Goal: Task Accomplishment & Management: Manage account settings

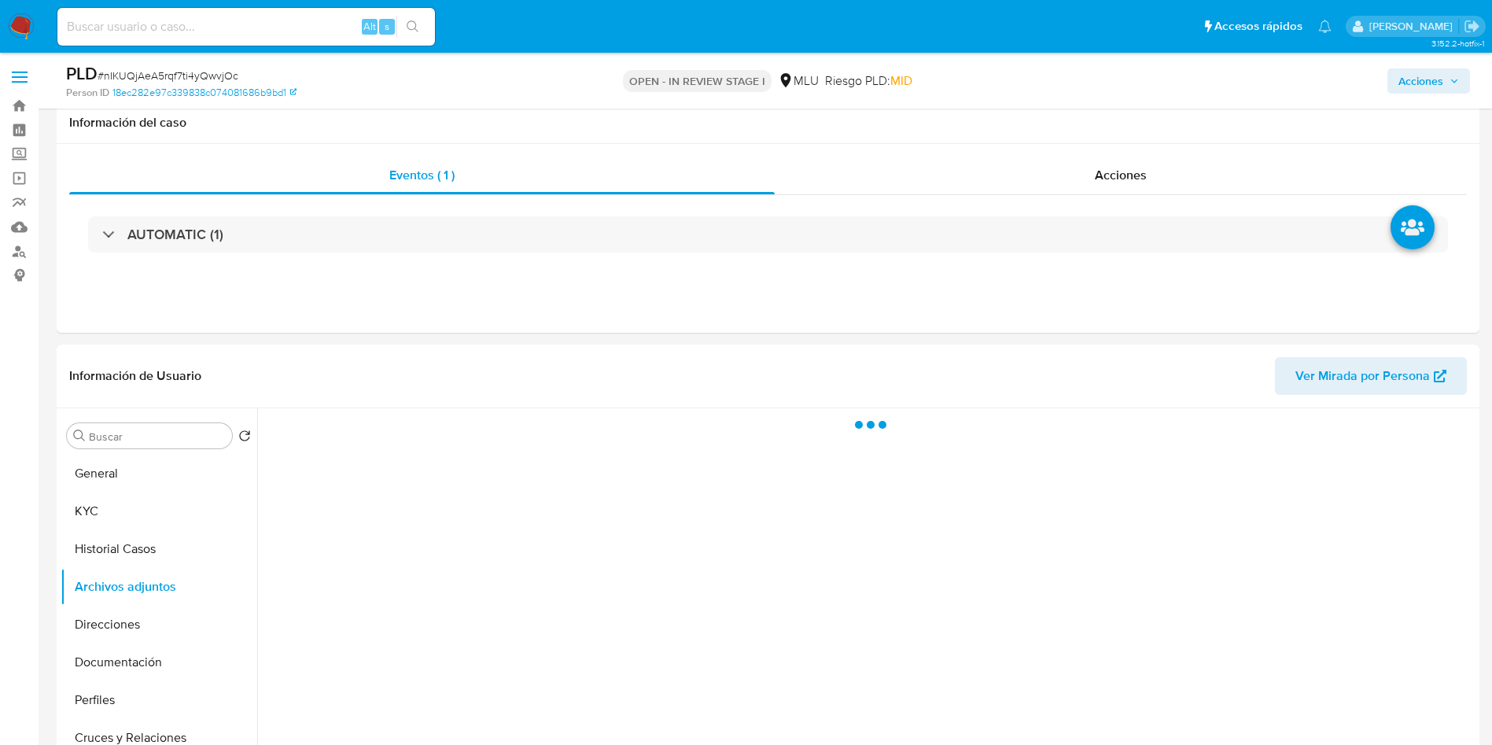
select select "10"
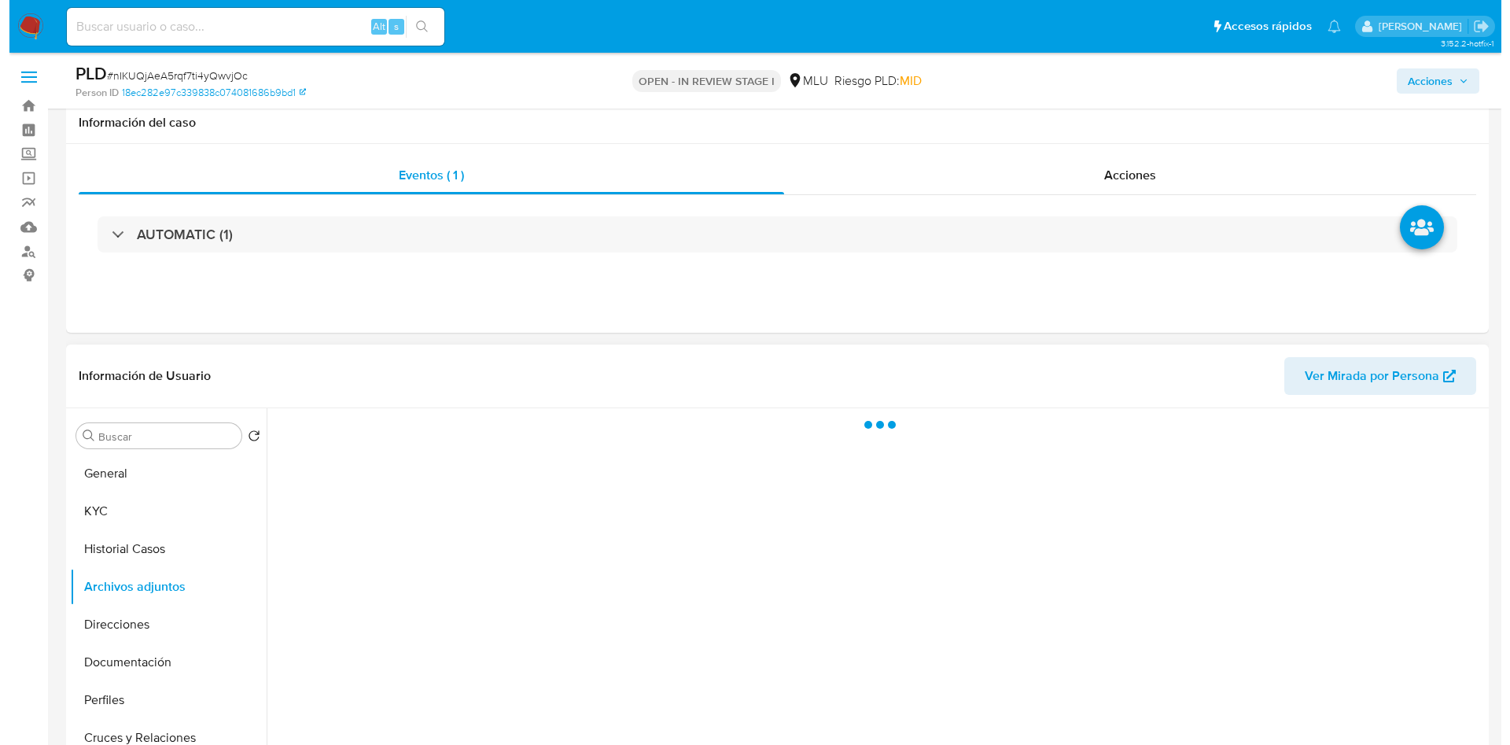
scroll to position [236, 0]
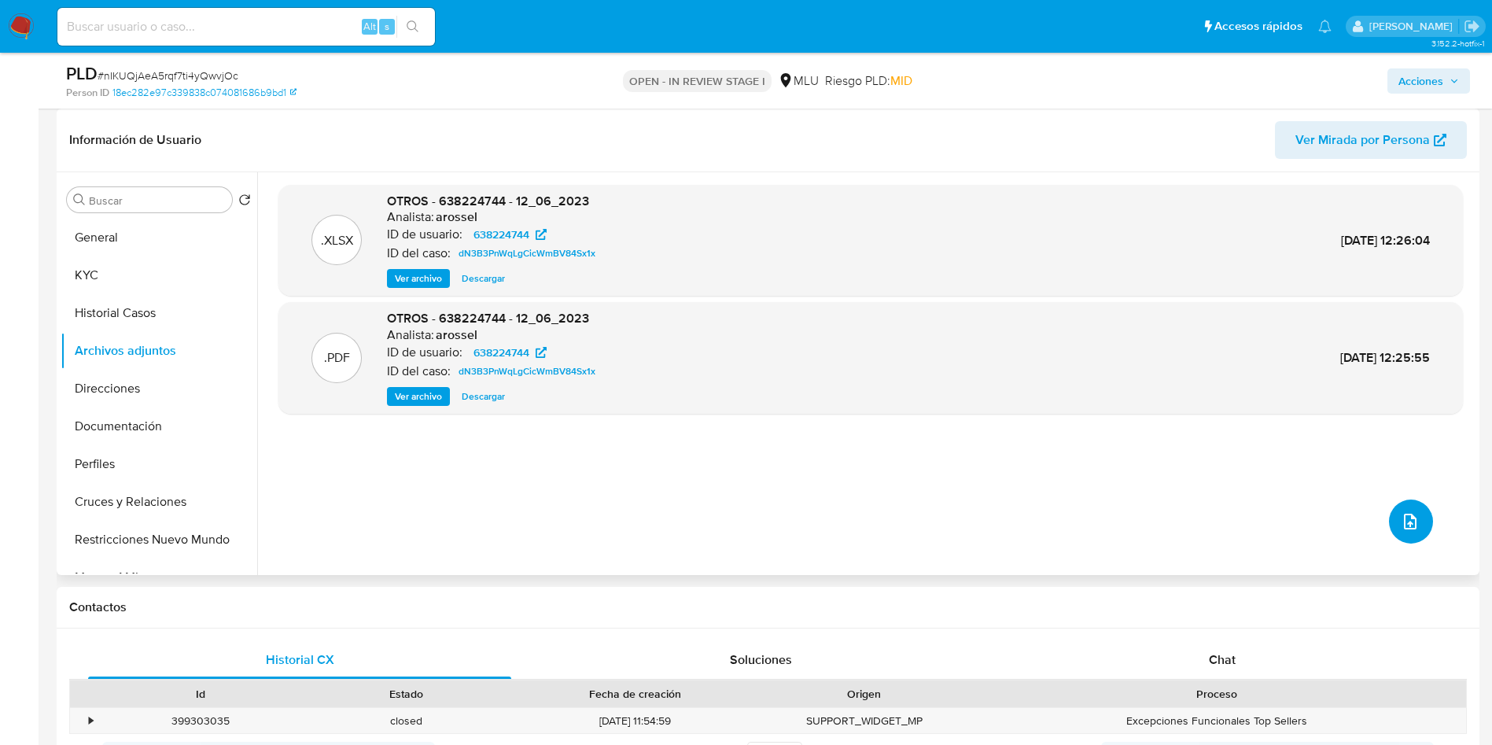
click at [1401, 515] on icon "upload-file" at bounding box center [1410, 521] width 19 height 19
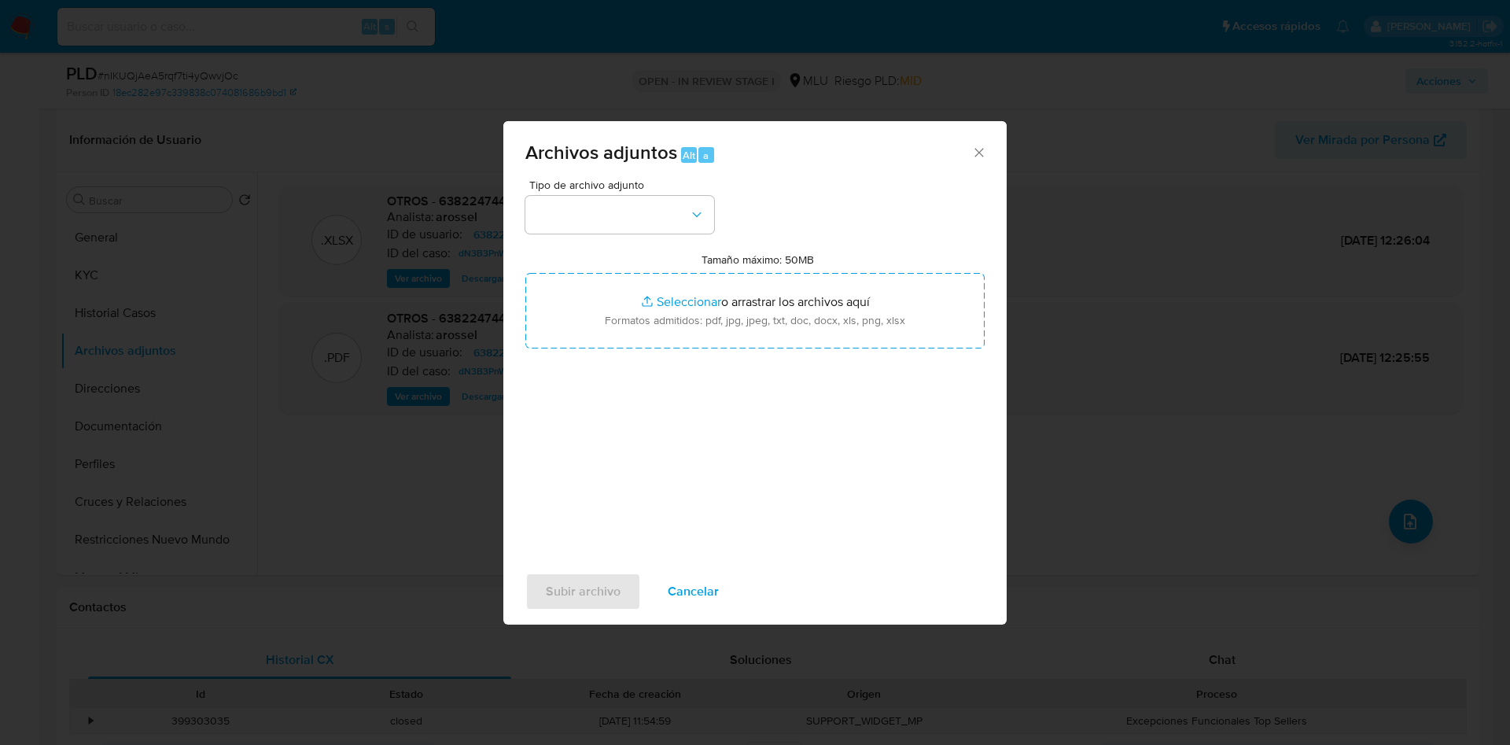
click at [691, 247] on div "Tipo de archivo adjunto Tamaño máximo: 50MB Seleccionar archivos Seleccionar o …" at bounding box center [754, 364] width 459 height 371
click at [685, 222] on button "button" at bounding box center [619, 215] width 189 height 38
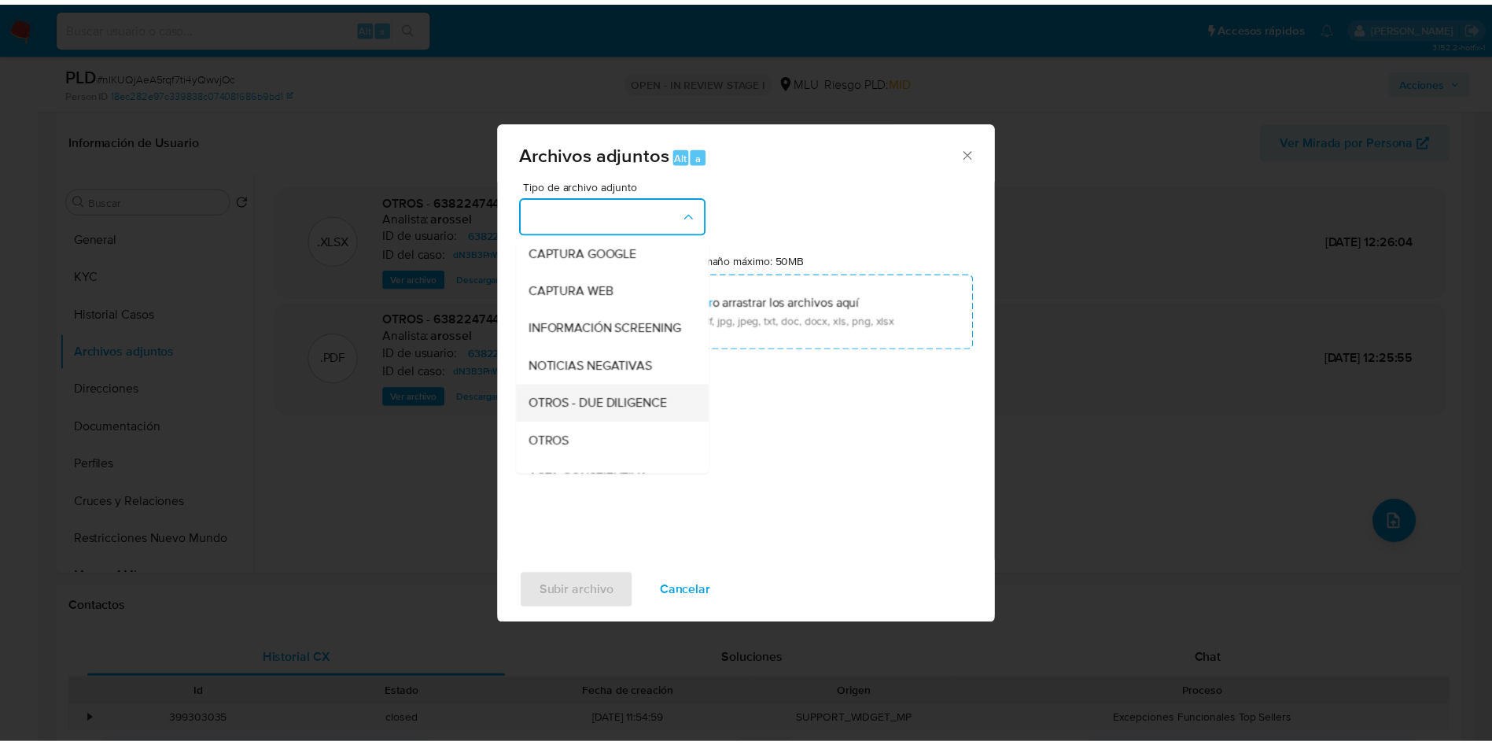
scroll to position [118, 0]
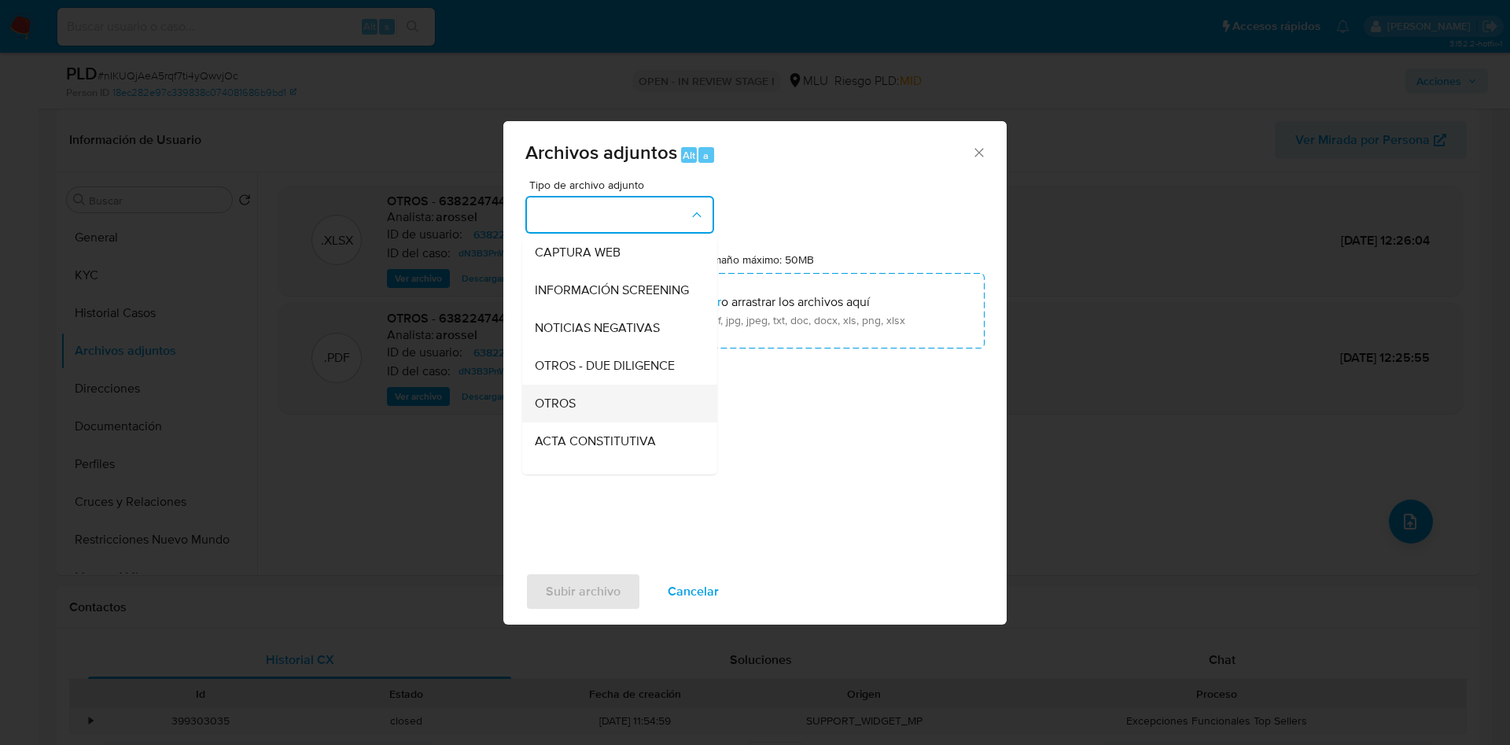
click at [583, 408] on div "OTROS" at bounding box center [615, 404] width 160 height 38
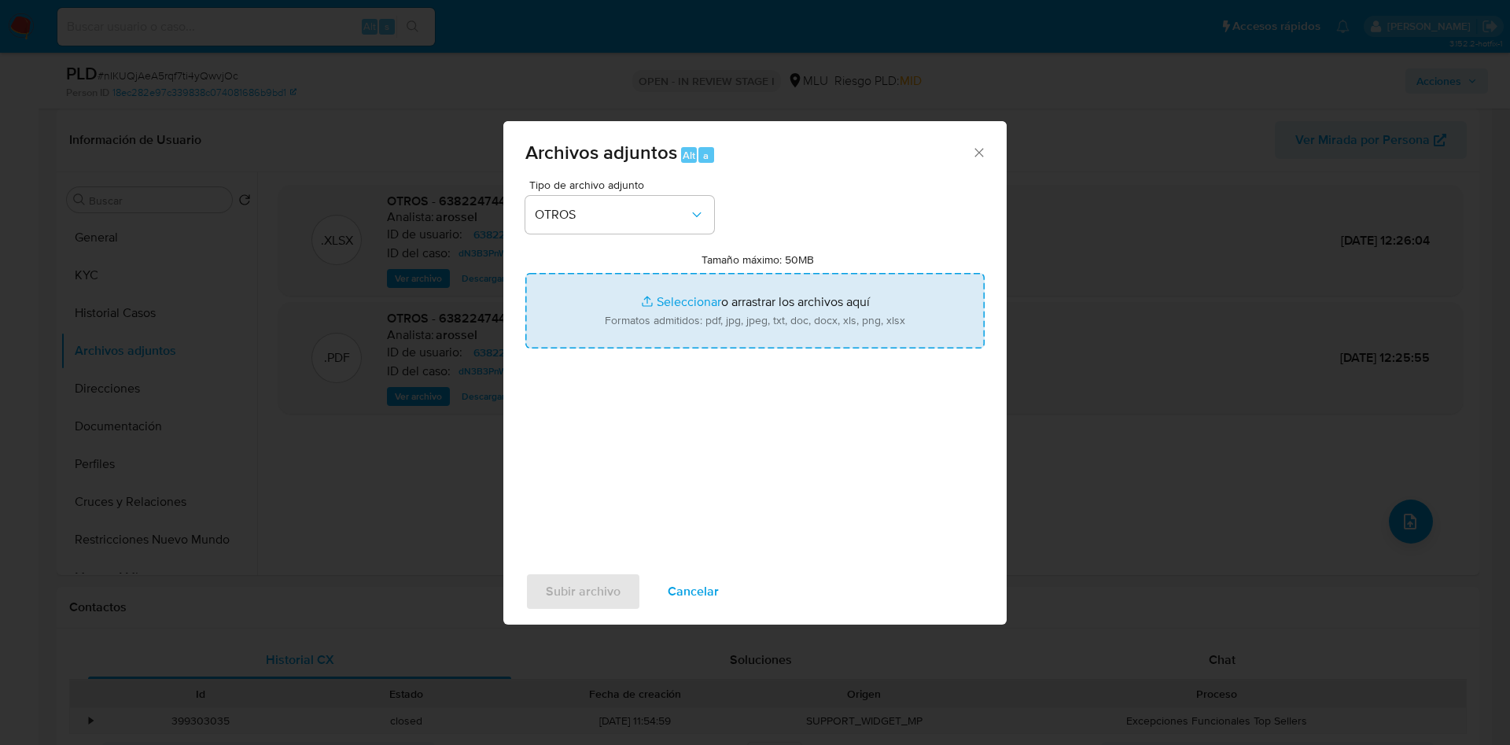
click at [671, 282] on input "Tamaño máximo: 50MB Seleccionar archivos" at bounding box center [754, 311] width 459 height 76
type input "C:\fakepath\638224744 - Movimientos.xlsx"
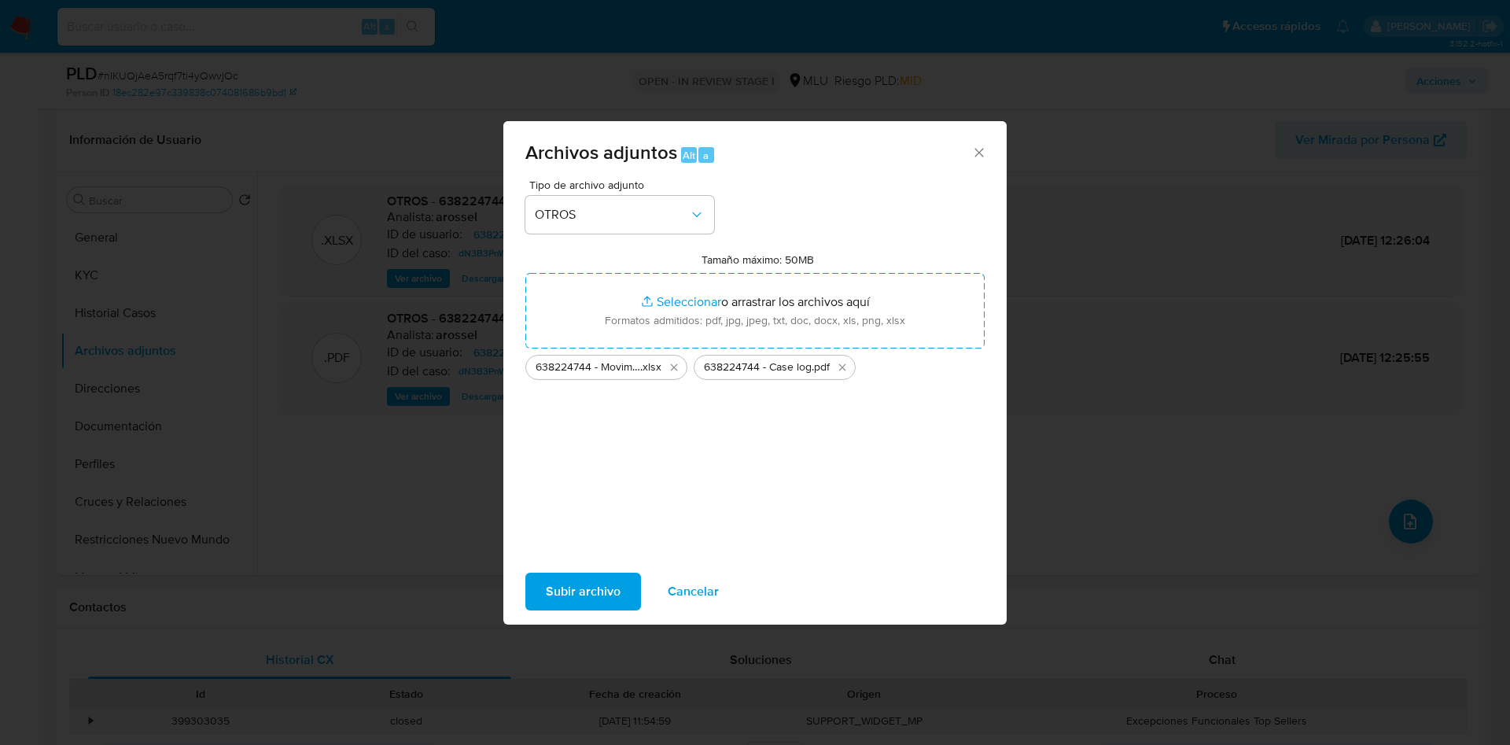
click at [599, 588] on span "Subir archivo" at bounding box center [583, 591] width 75 height 35
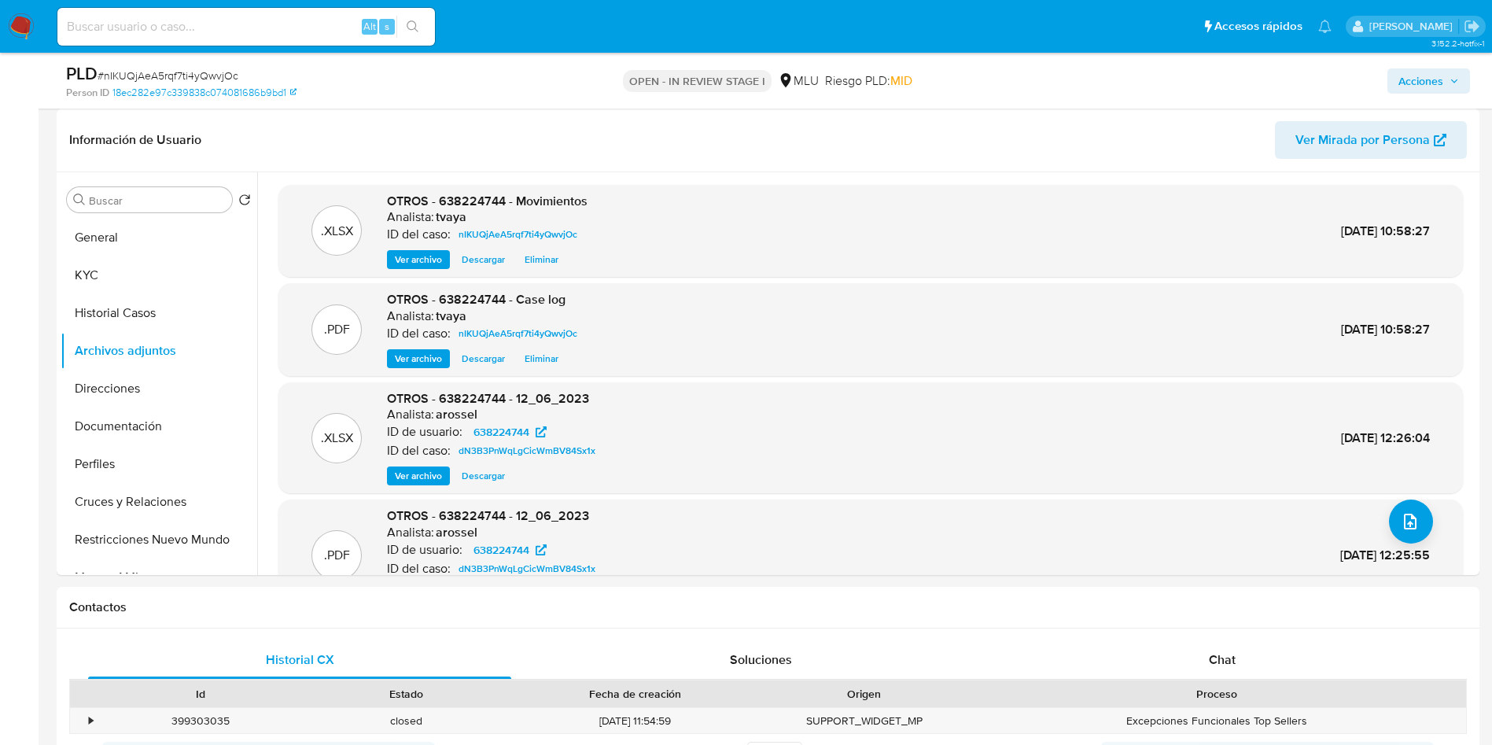
click at [1446, 89] on span "Acciones" at bounding box center [1428, 81] width 61 height 22
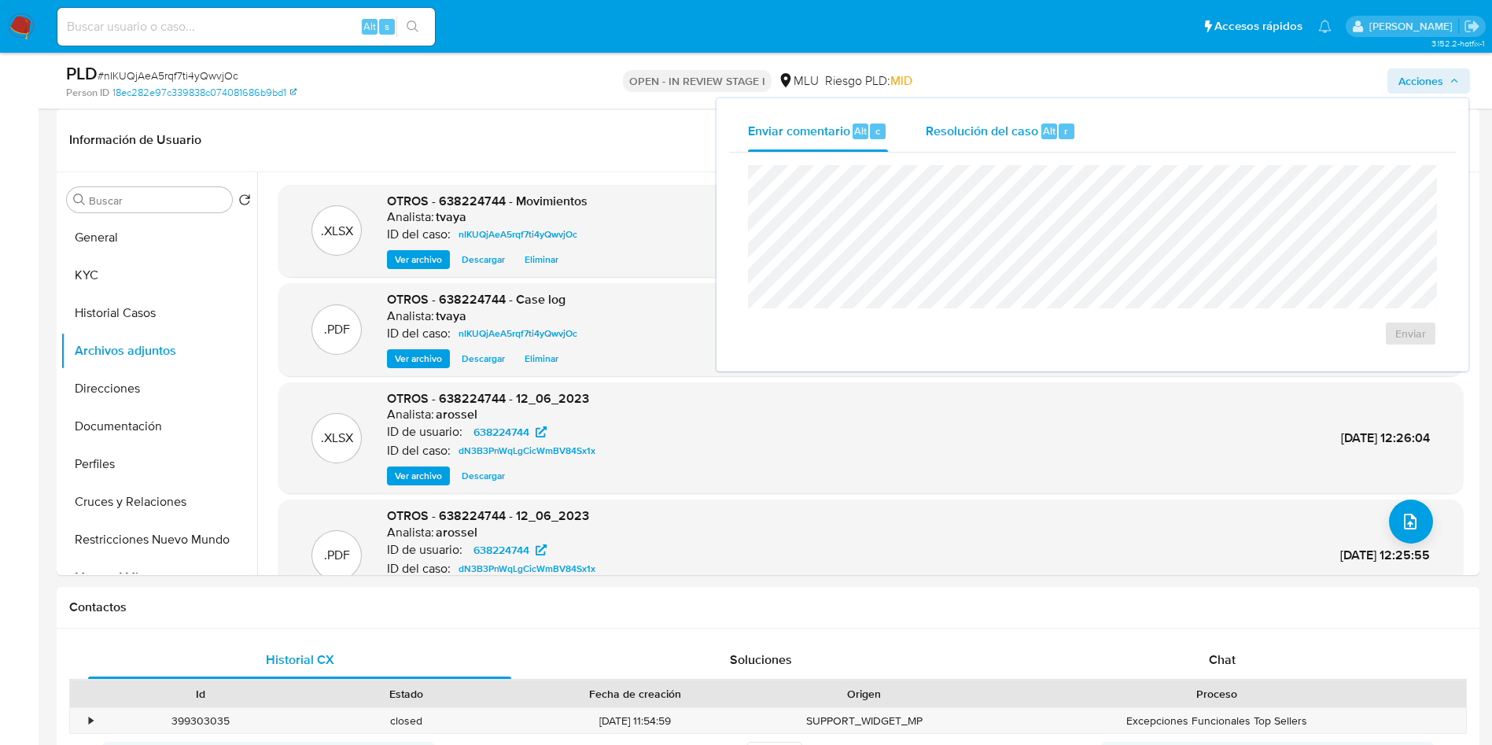
drag, startPoint x: 979, startPoint y: 120, endPoint x: 961, endPoint y: 135, distance: 24.0
click at [978, 120] on div "Resolución del caso Alt r" at bounding box center [1001, 131] width 150 height 41
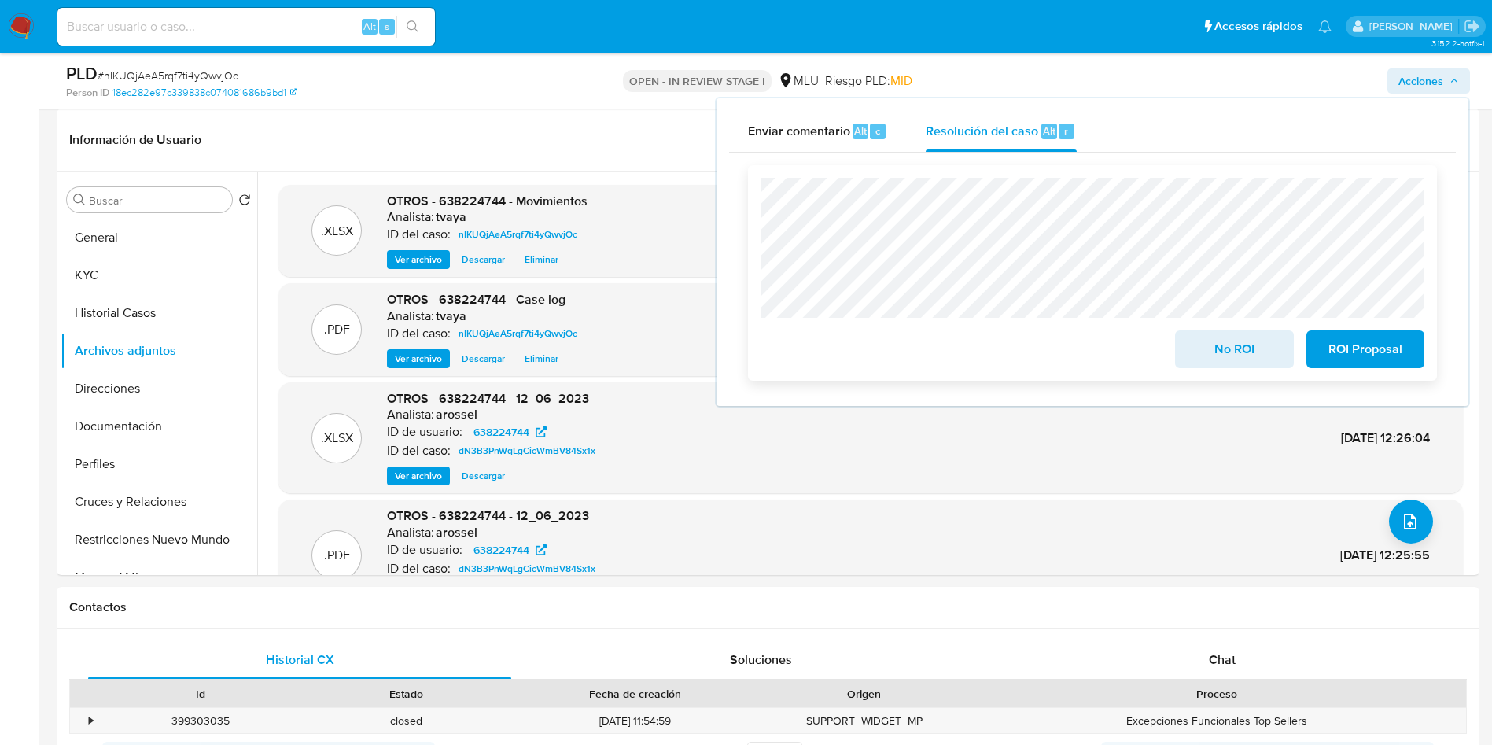
click at [1221, 356] on span "No ROI" at bounding box center [1234, 349] width 77 height 35
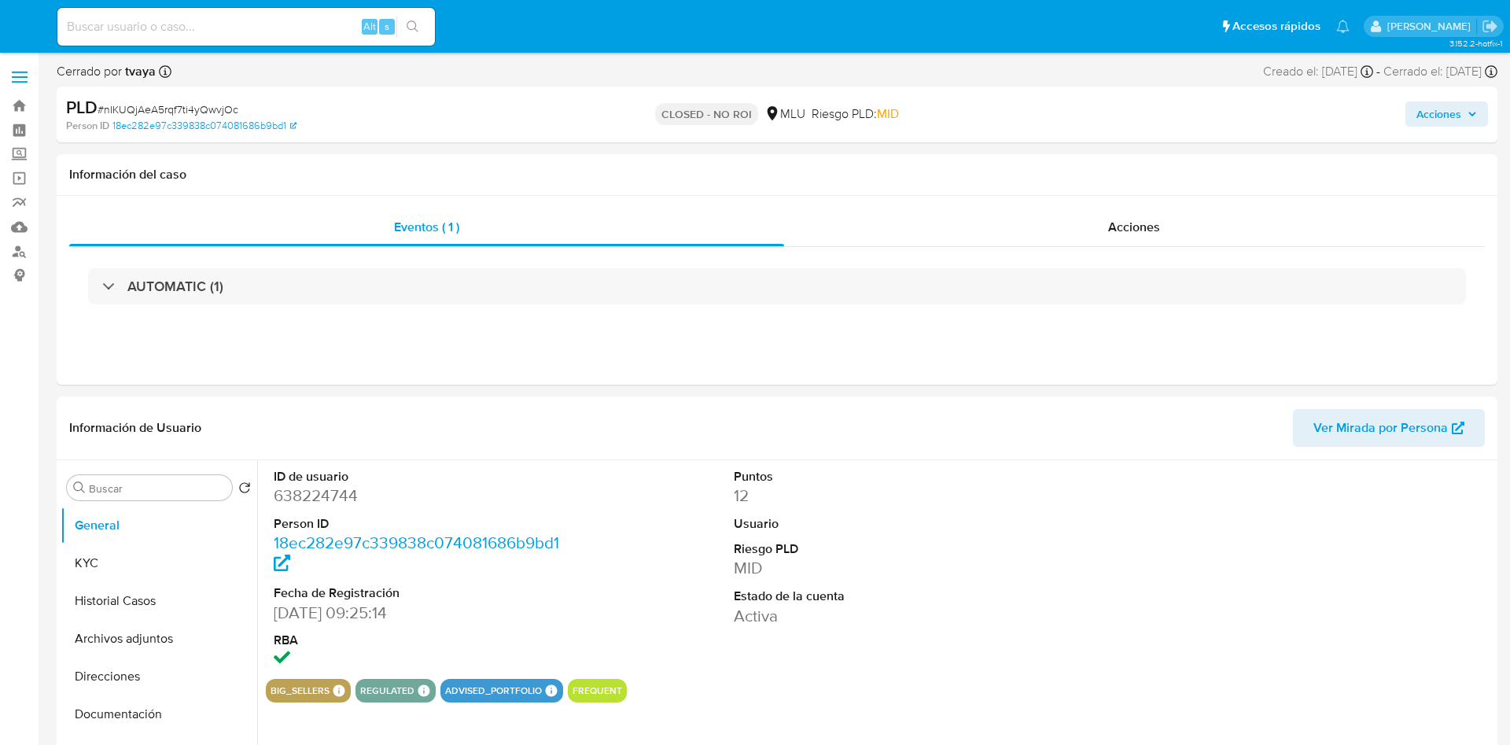
select select "10"
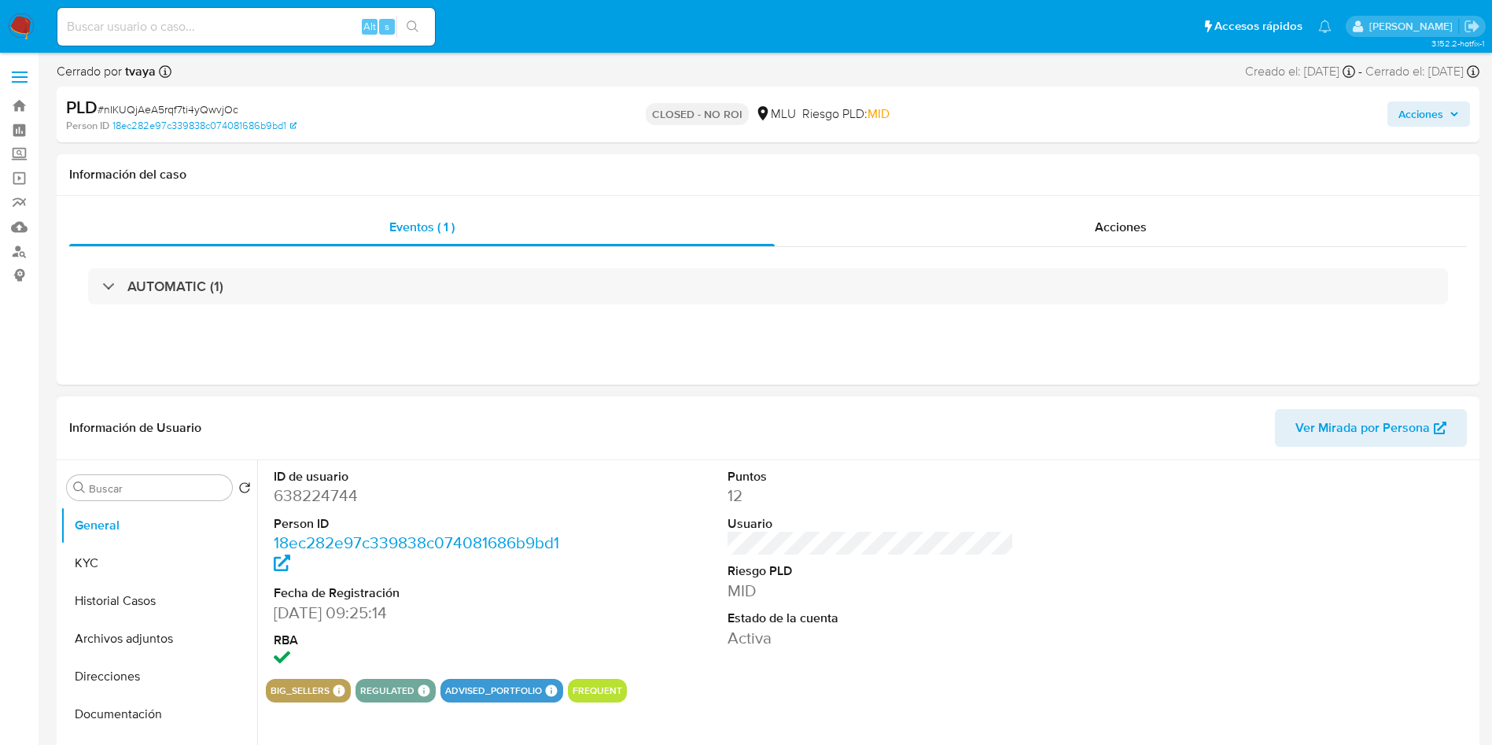
click at [333, 494] on dd "638224744" at bounding box center [417, 496] width 287 height 22
copy dd "638224744"
click at [1022, 411] on header "Información de Usuario Ver Mirada por Persona" at bounding box center [768, 428] width 1398 height 38
click at [150, 591] on button "Historial Casos" at bounding box center [153, 601] width 184 height 38
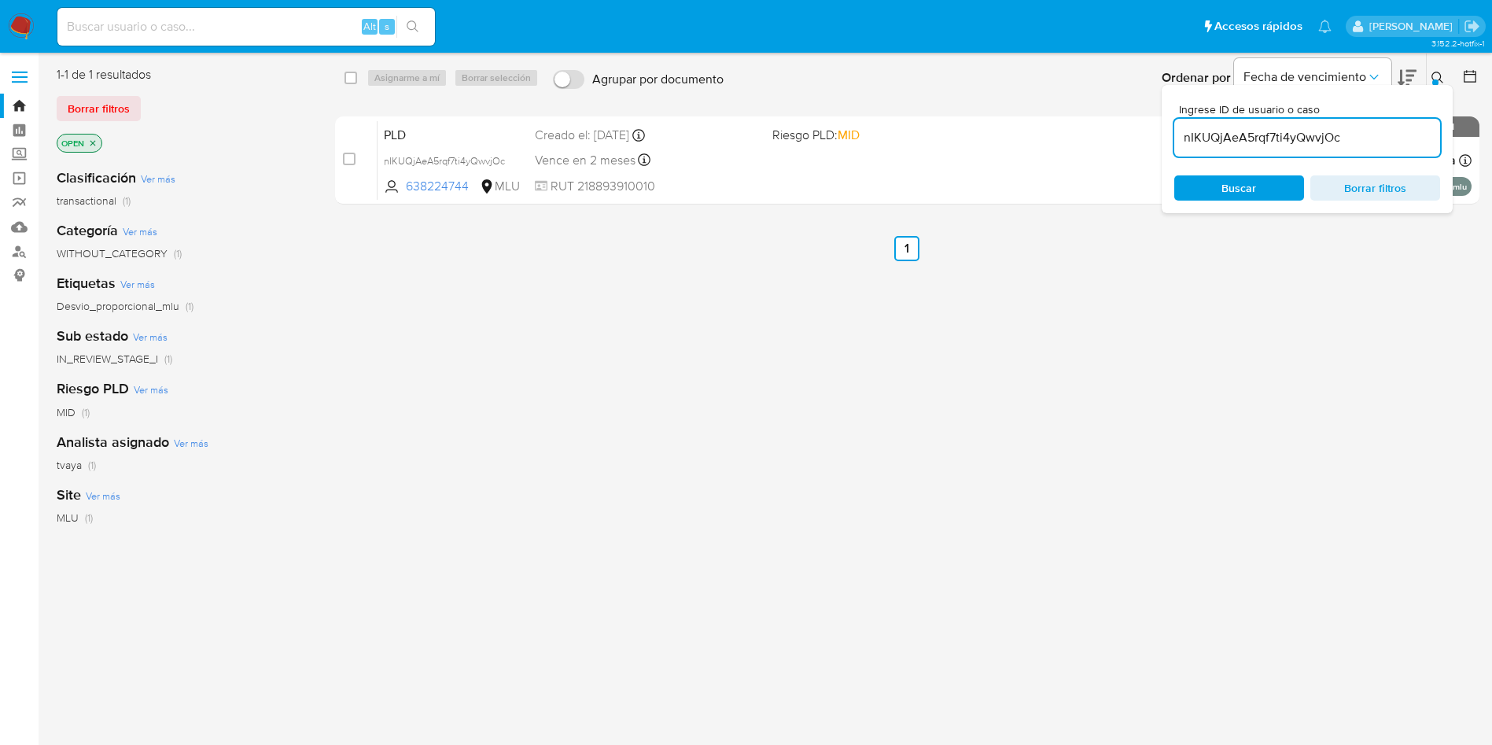
click at [1283, 129] on input "nIKUQjAeA5rqf7ti4yQwvjOc" at bounding box center [1307, 137] width 266 height 20
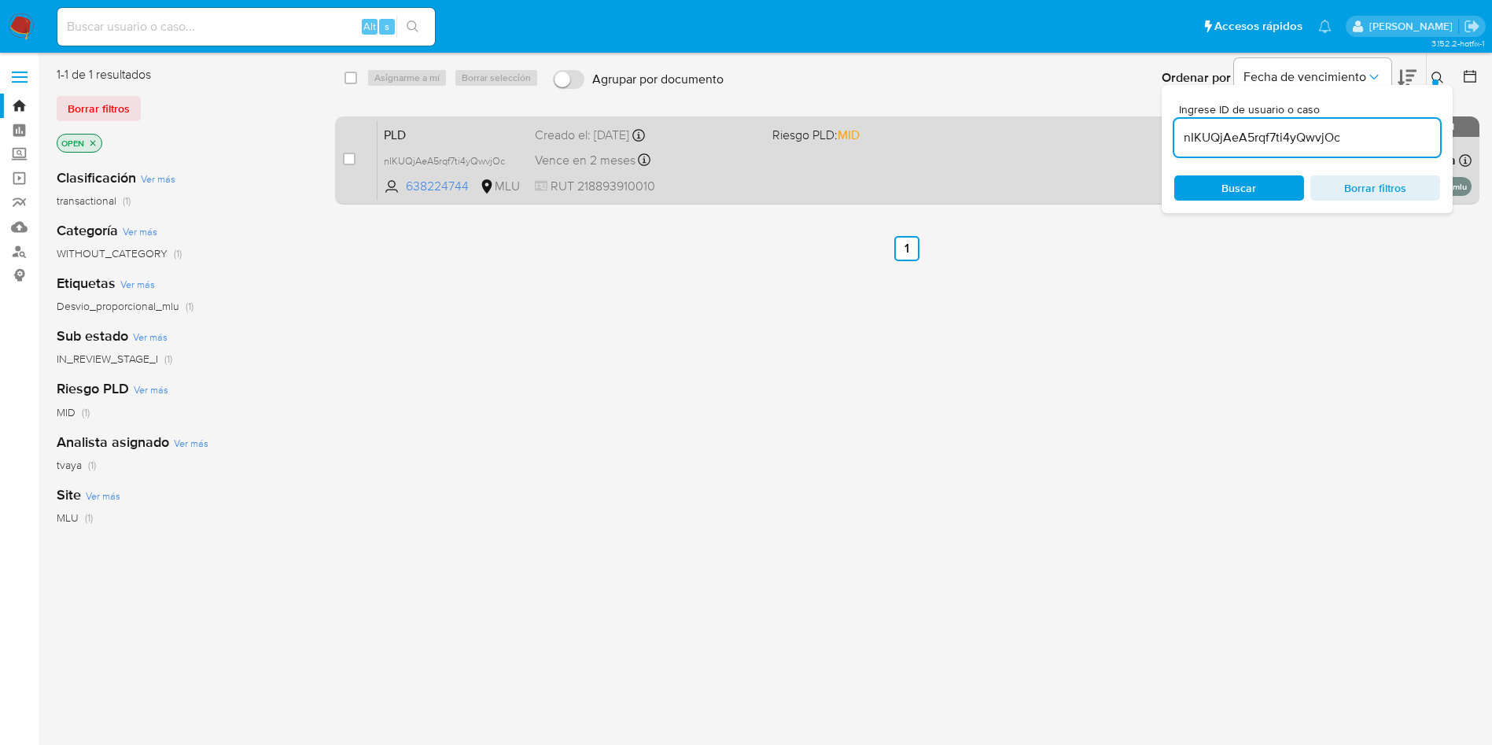
paste input "13859593"
type input "13859593"
click at [359, 158] on div "case-item-checkbox No es posible asignar el caso" at bounding box center [360, 159] width 35 height 79
click at [346, 161] on input "checkbox" at bounding box center [349, 159] width 13 height 13
checkbox input "true"
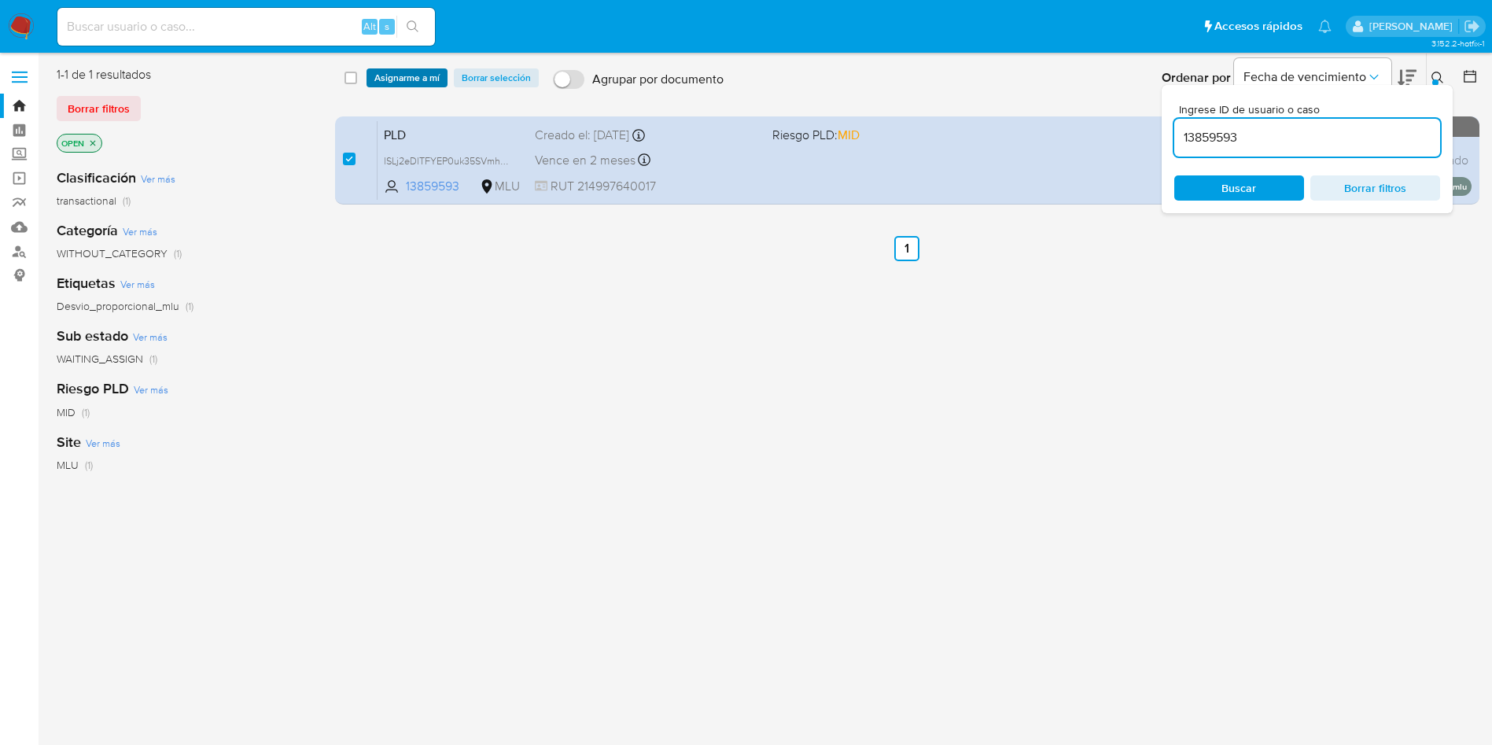
click at [414, 72] on span "Asignarme a mí" at bounding box center [406, 78] width 65 height 16
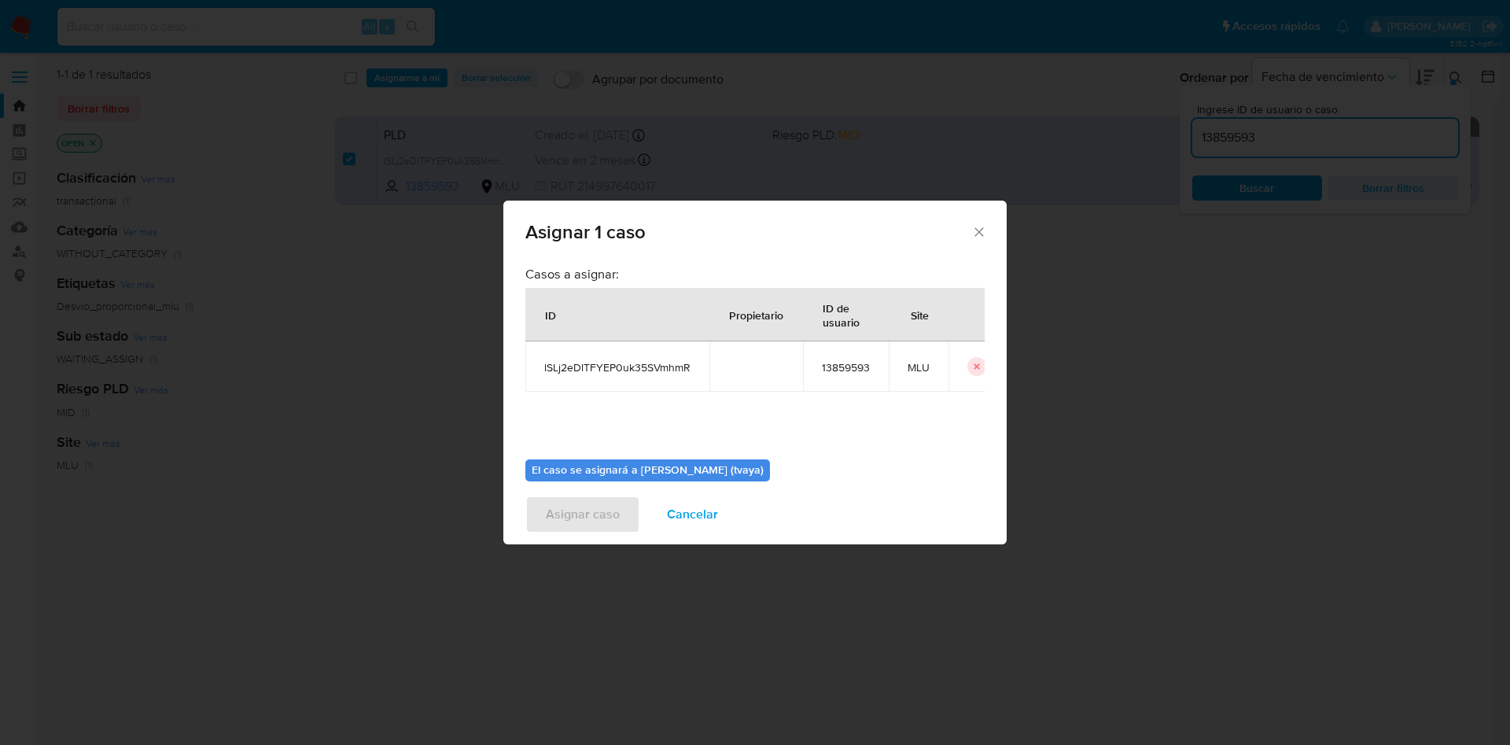
scroll to position [82, 0]
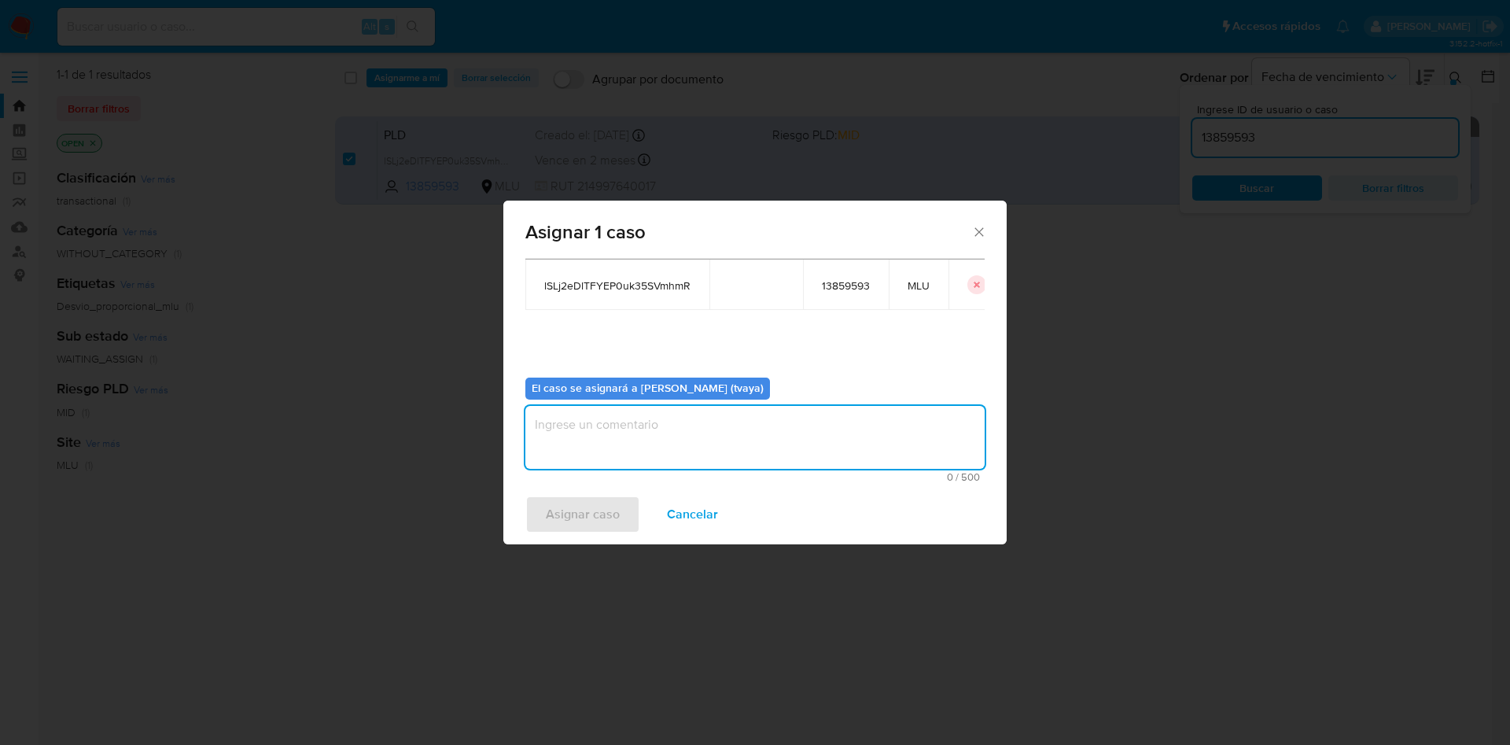
click at [691, 458] on textarea "assign-modal" at bounding box center [754, 437] width 459 height 63
type textarea "."
click at [607, 508] on span "Asignar caso" at bounding box center [583, 514] width 74 height 35
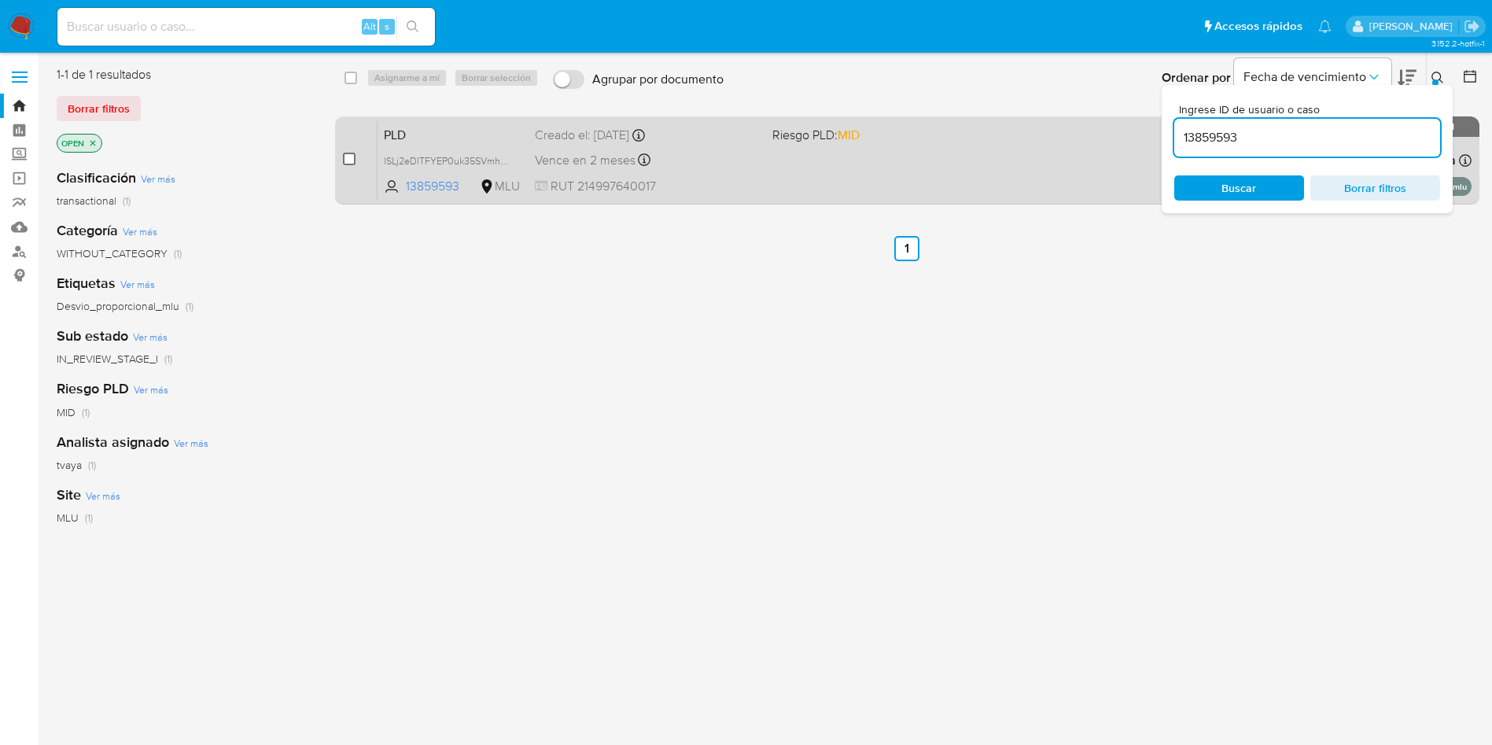
click at [355, 160] on input "checkbox" at bounding box center [349, 159] width 13 height 13
checkbox input "true"
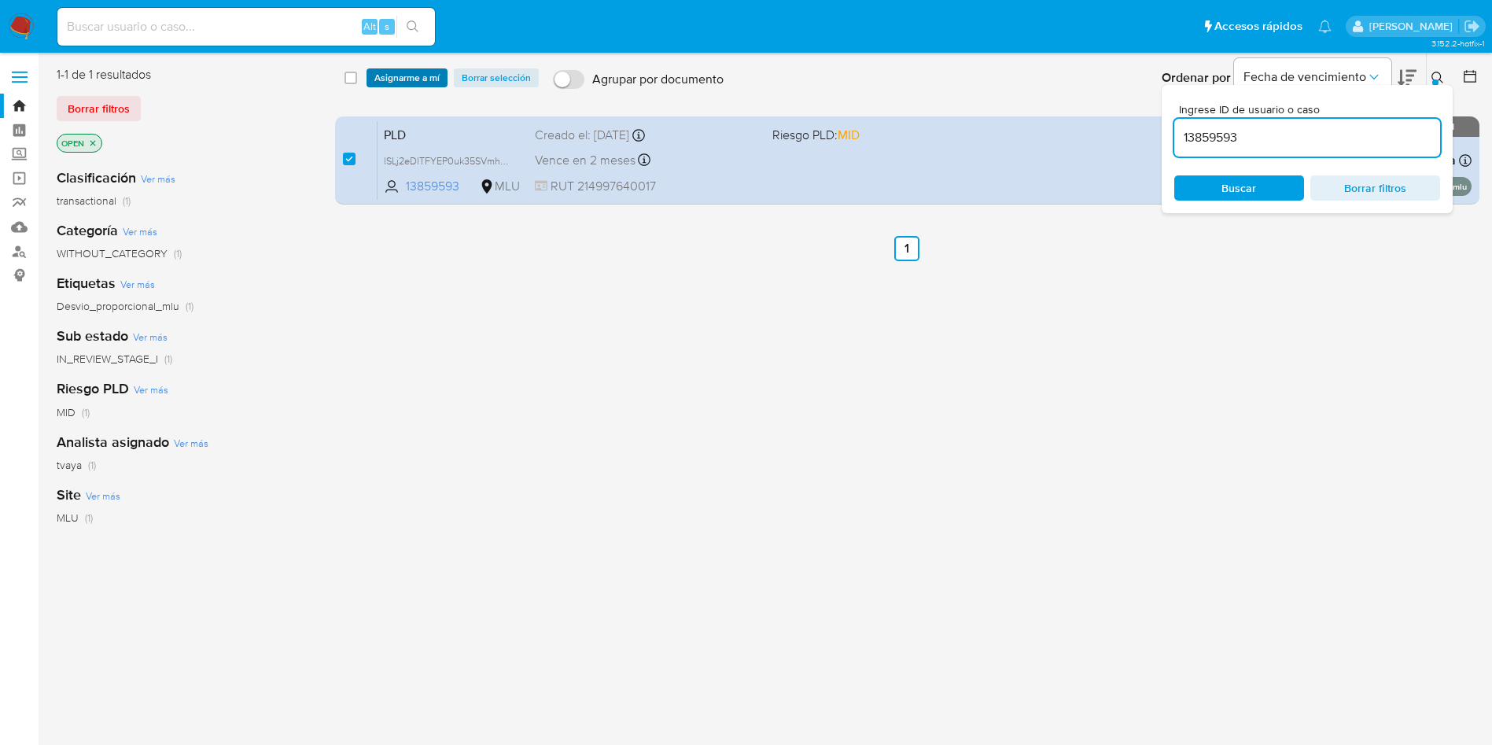
click at [418, 75] on span "Asignarme a mí" at bounding box center [406, 78] width 65 height 16
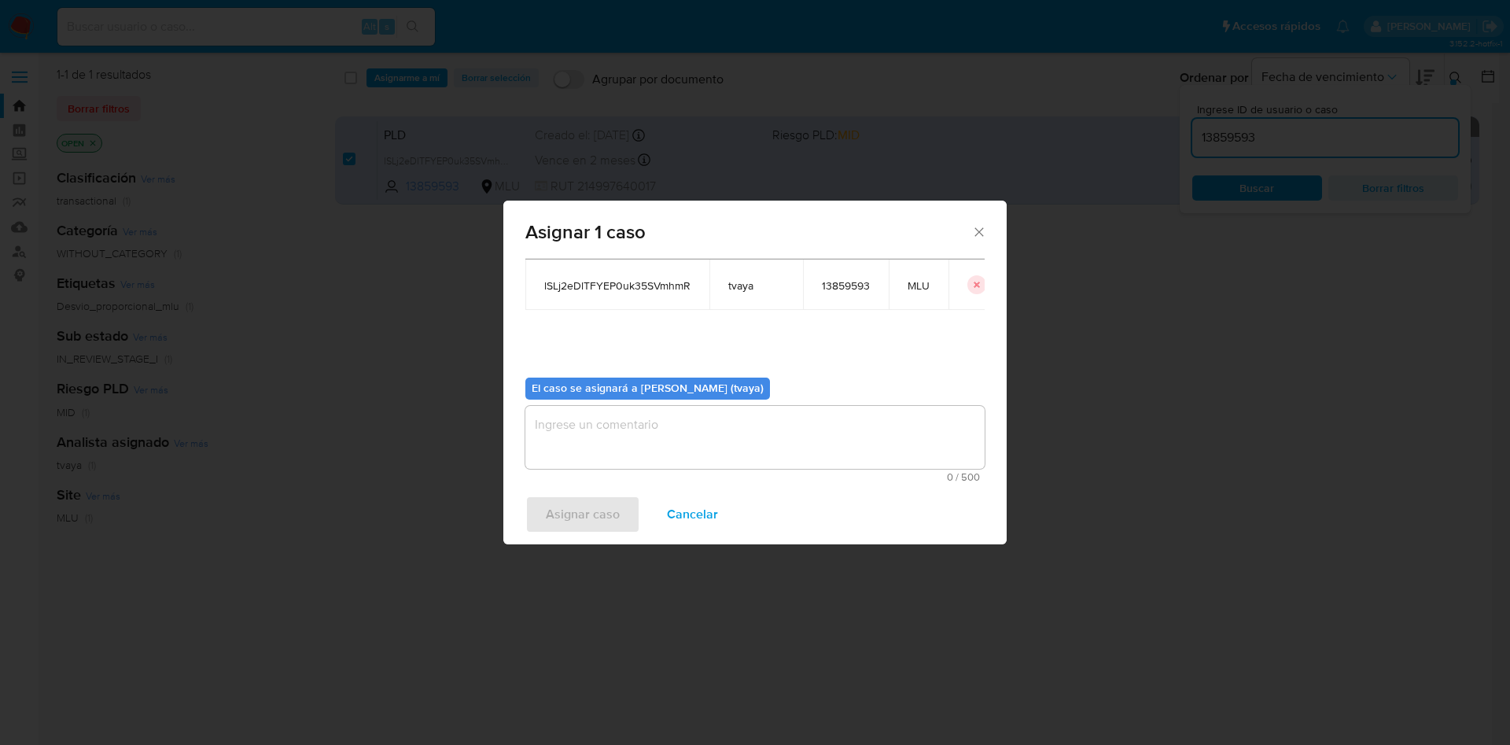
click at [659, 445] on textarea "assign-modal" at bounding box center [754, 437] width 459 height 63
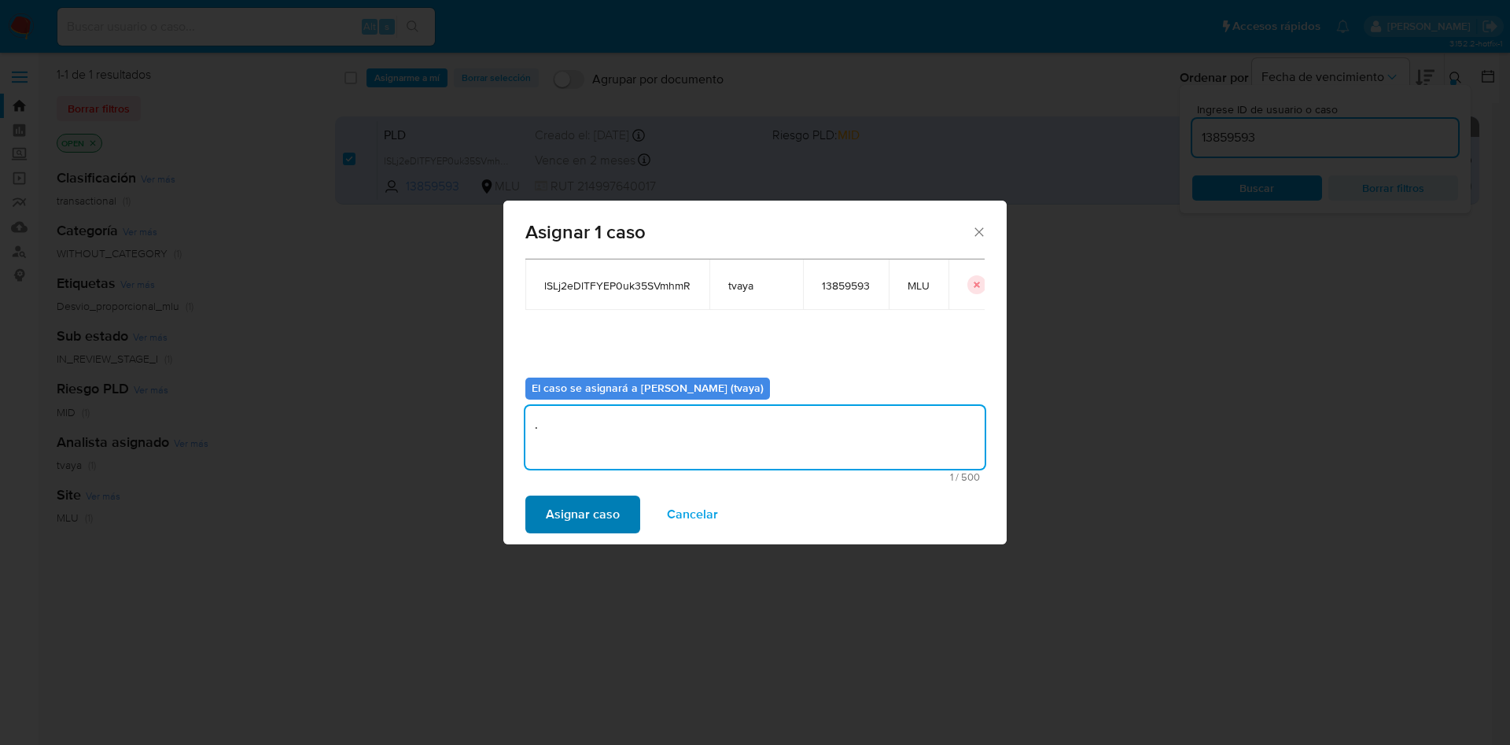
type textarea "."
click at [584, 532] on span "Asignar caso" at bounding box center [583, 514] width 74 height 35
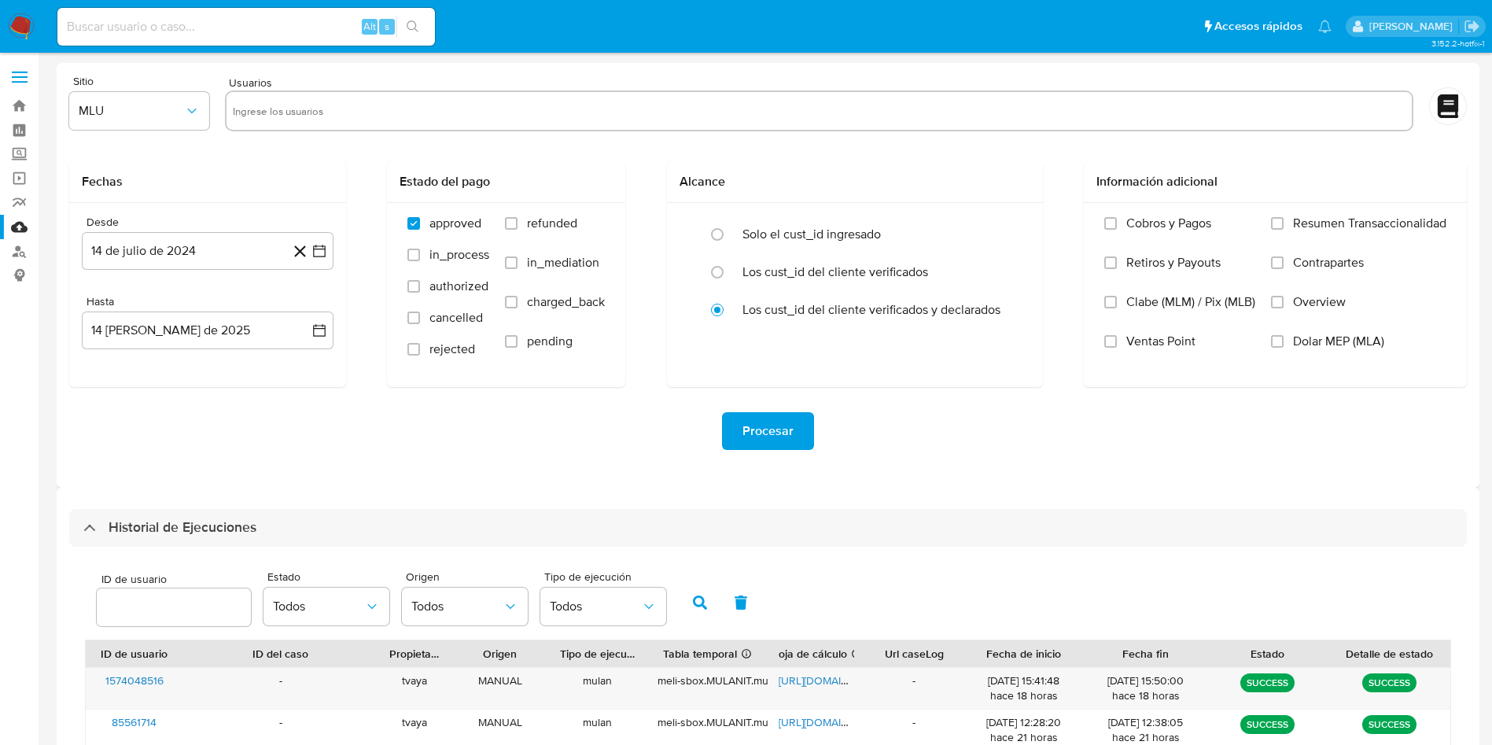
select select "10"
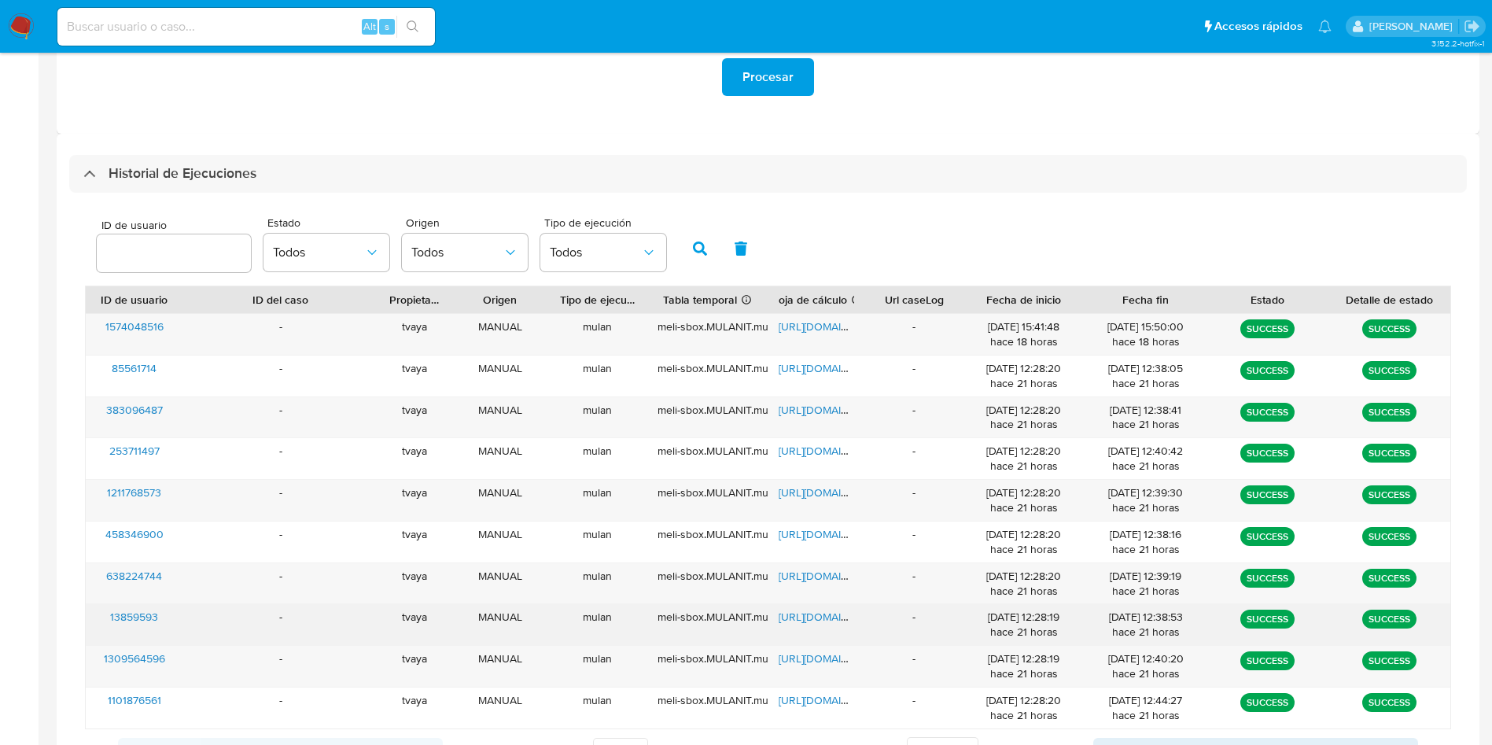
click at [152, 616] on span "13859593" at bounding box center [134, 617] width 48 height 16
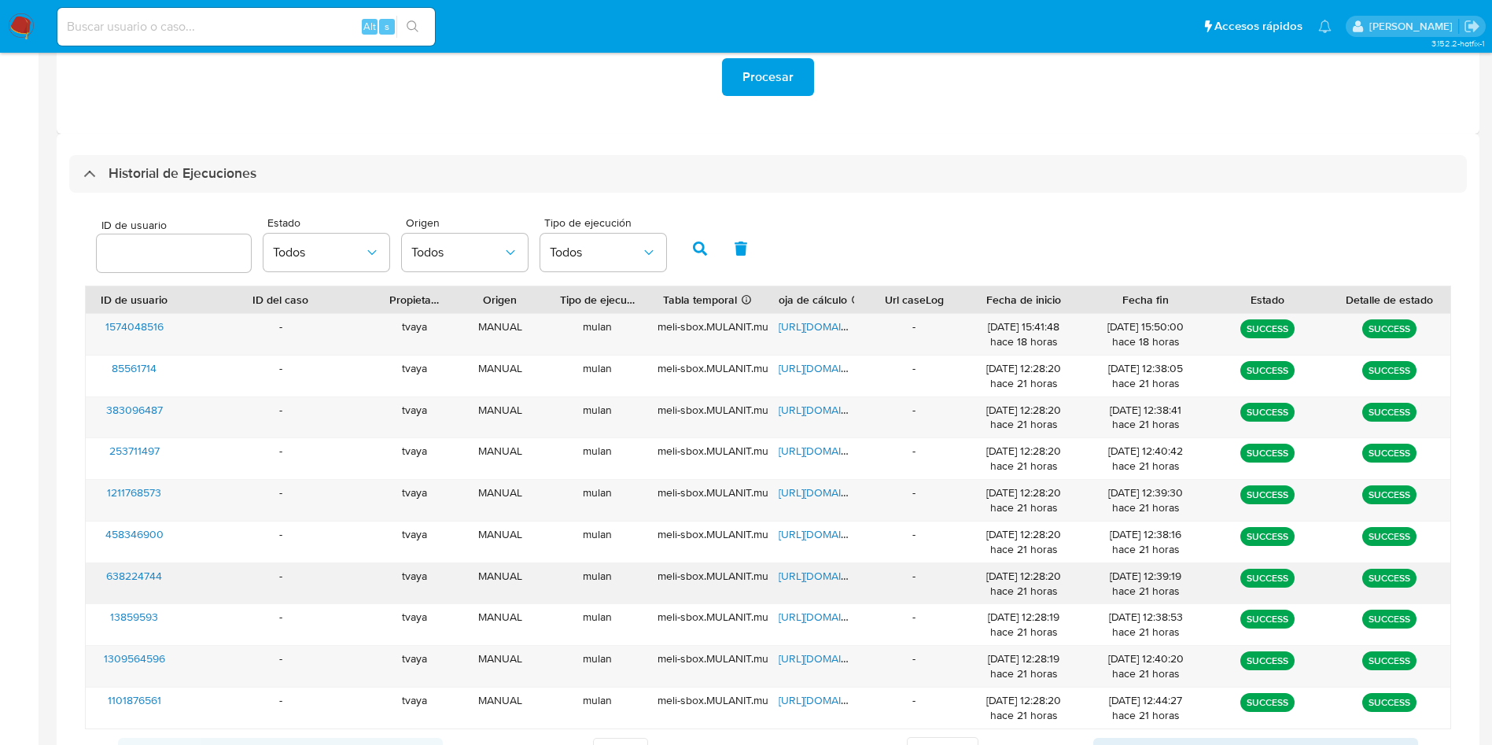
click at [838, 577] on span "https://docs.google.com/spreadsheets/d/1ER6Wc0lU728AefQc2sR3MaMloshL5Zpix1QVKd7…" at bounding box center [833, 576] width 109 height 16
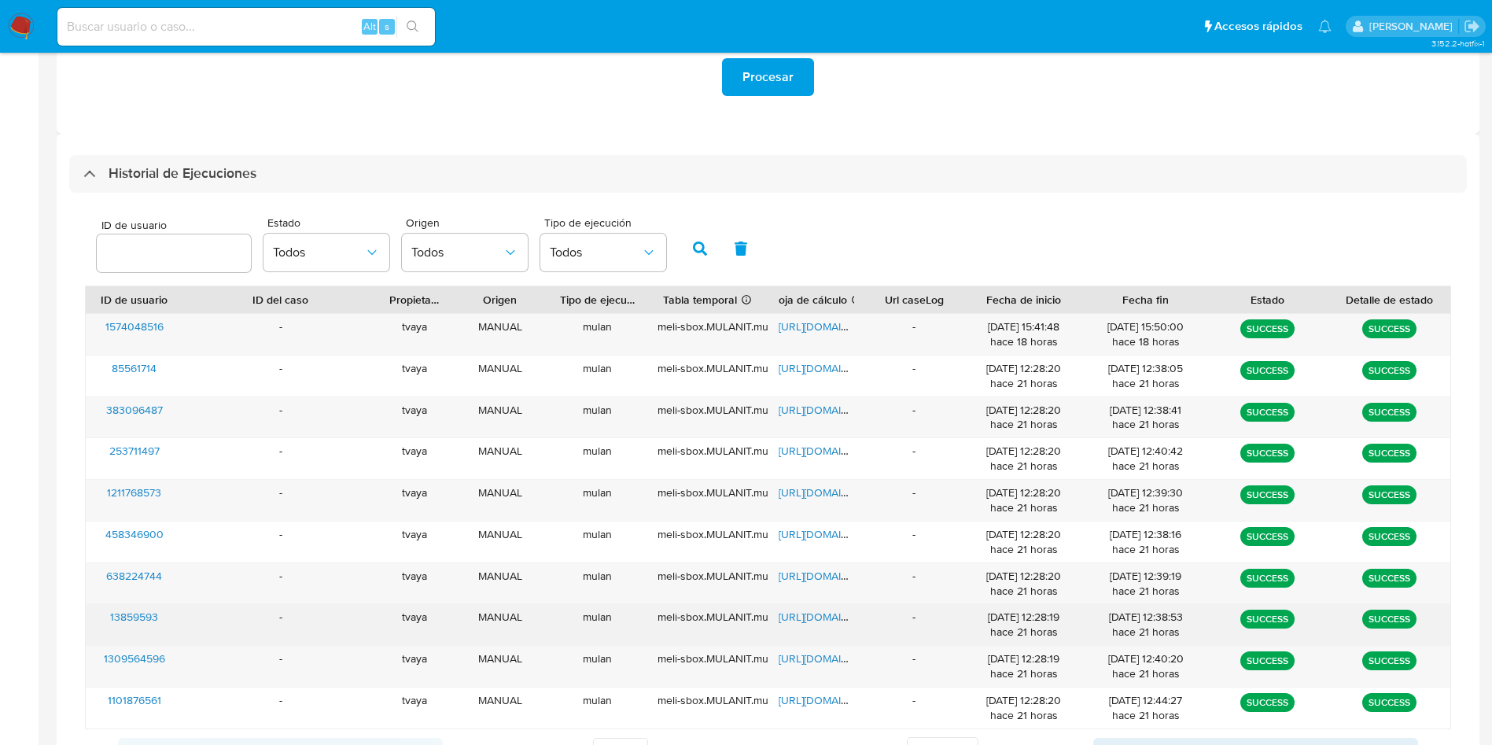
click at [157, 617] on span "13859593" at bounding box center [134, 617] width 48 height 16
click at [820, 615] on span "https://docs.google.com/spreadsheets/d/1cHGoaZ-Ue-NvzBAjCLnZF-6F0RJqXPlpZpP8KW4…" at bounding box center [833, 617] width 109 height 16
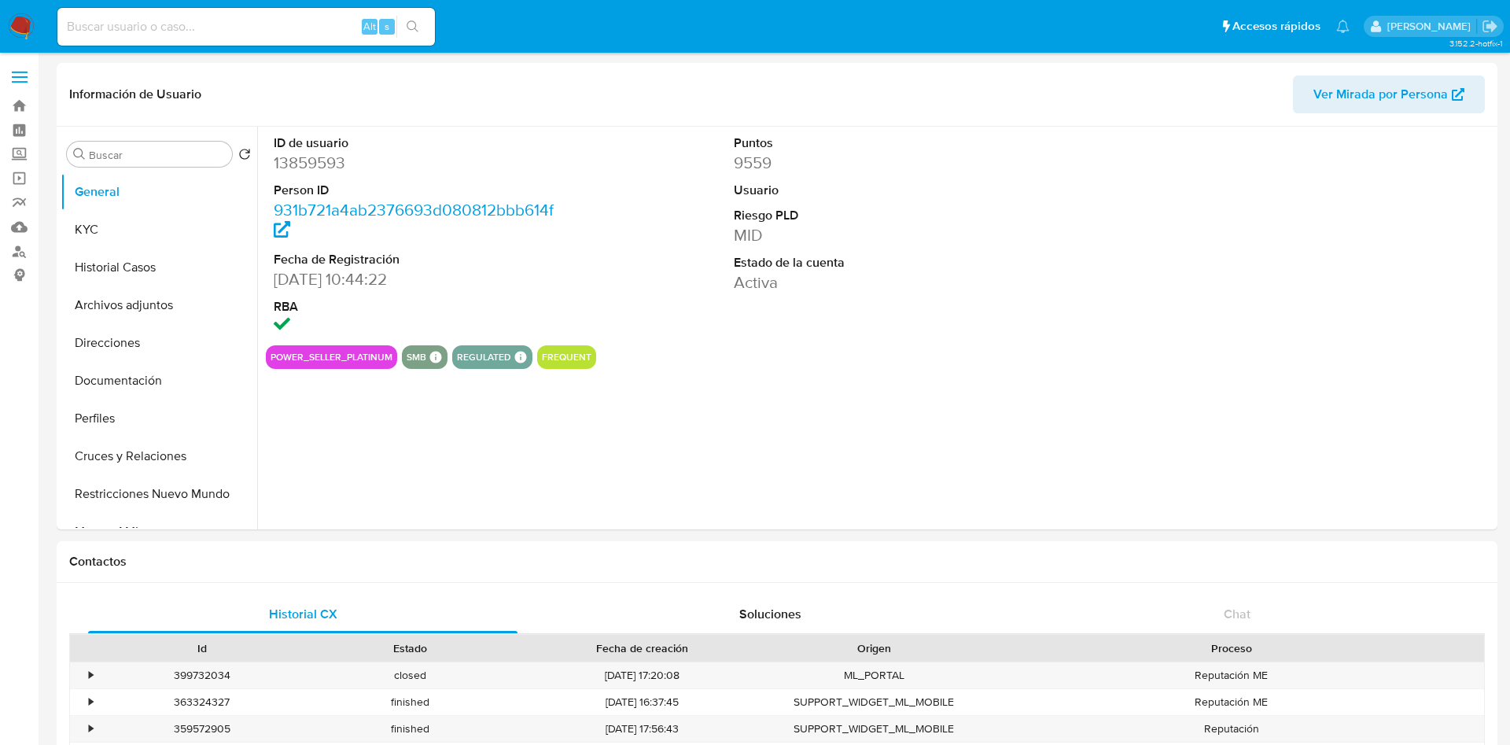
select select "10"
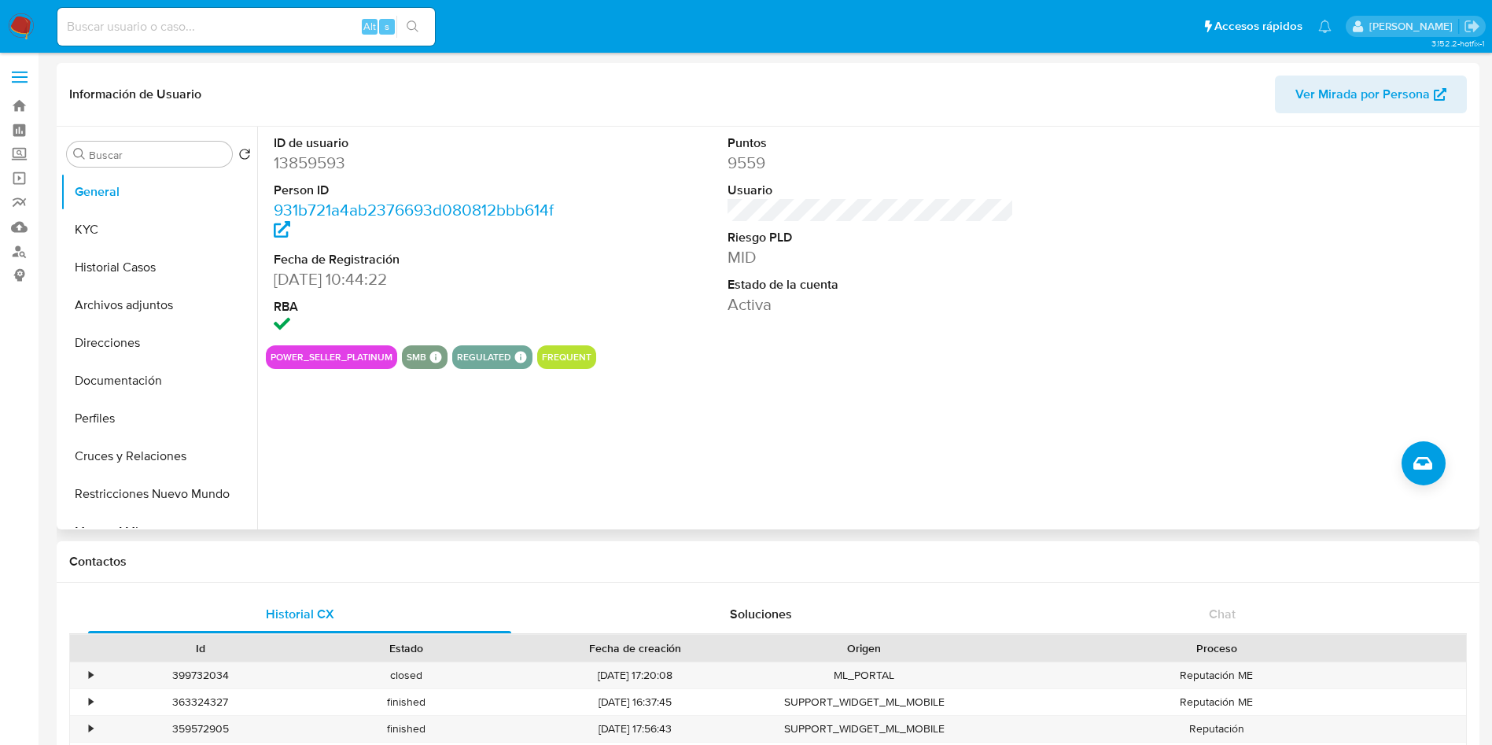
click at [315, 165] on dd "13859593" at bounding box center [417, 163] width 287 height 22
copy dd "13859593"
click at [116, 234] on button "KYC" at bounding box center [153, 230] width 184 height 38
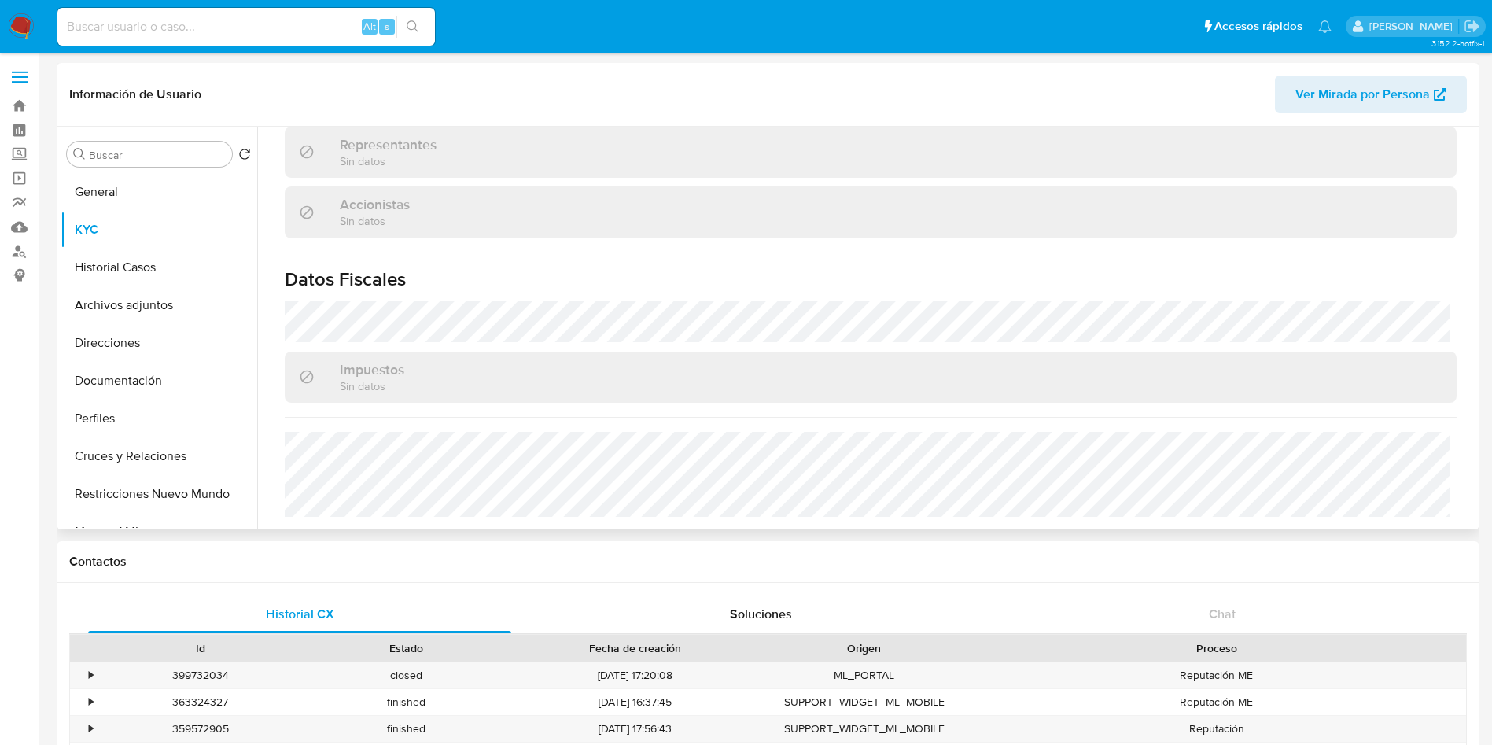
scroll to position [904, 0]
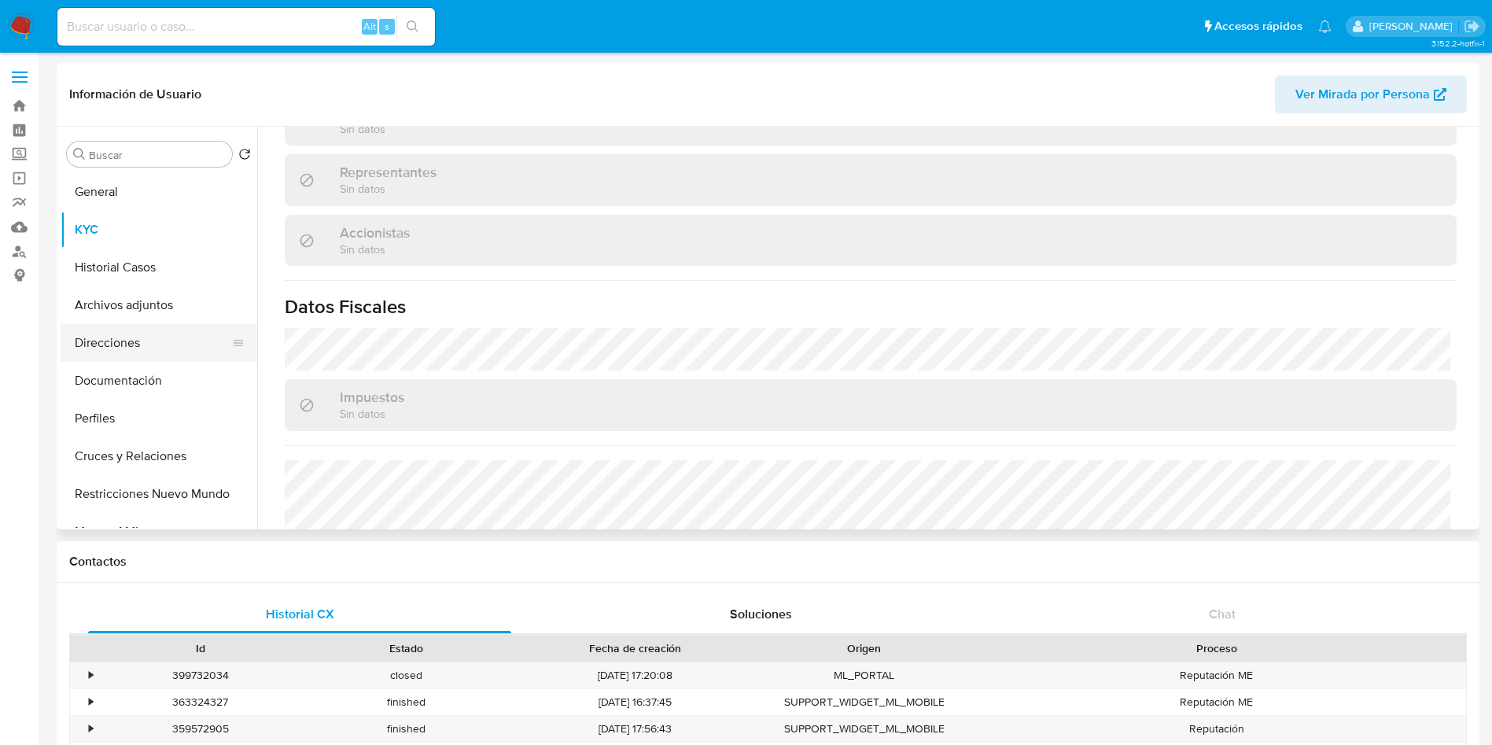
drag, startPoint x: 101, startPoint y: 338, endPoint x: 112, endPoint y: 329, distance: 14.5
click at [101, 341] on button "Direcciones" at bounding box center [153, 343] width 184 height 38
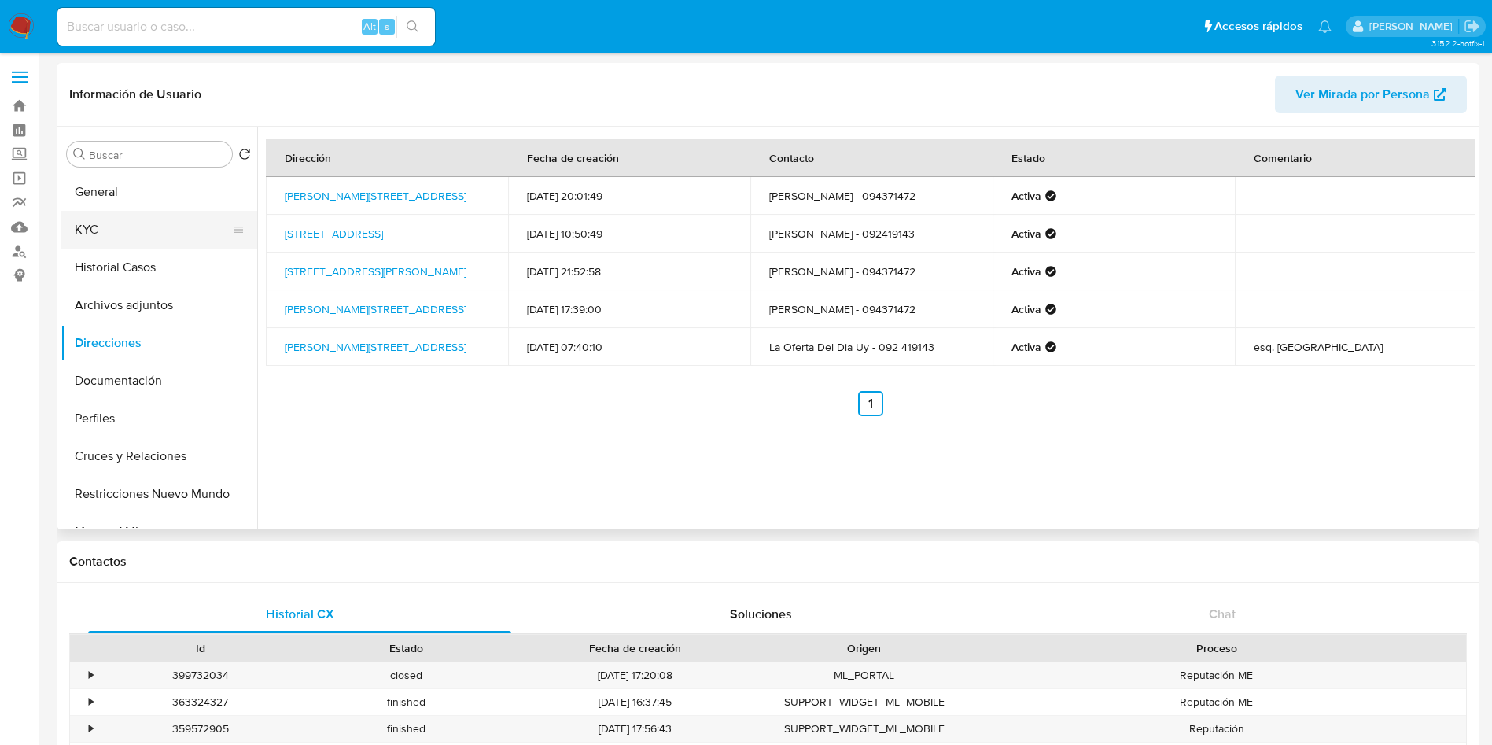
click at [88, 230] on button "KYC" at bounding box center [153, 230] width 184 height 38
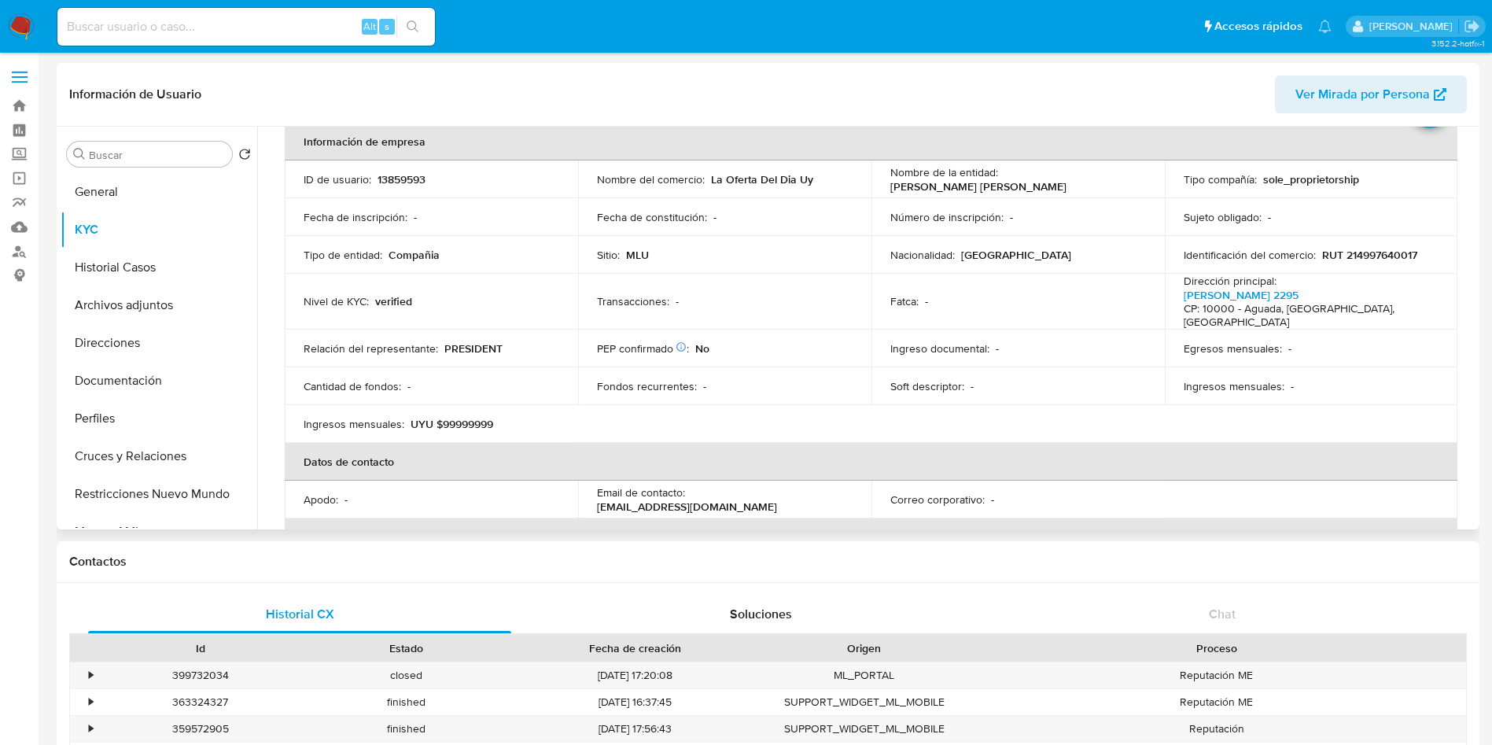
scroll to position [81, 0]
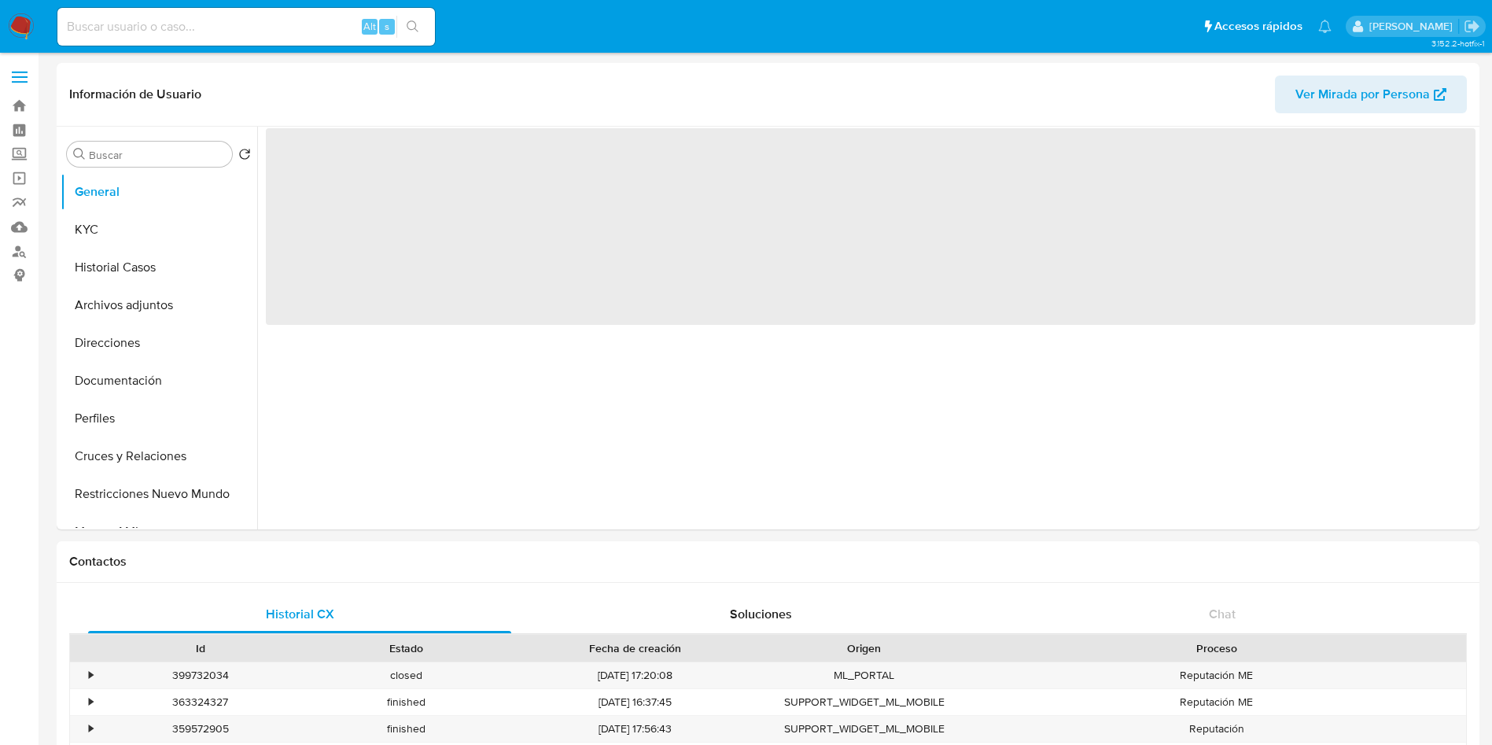
select select "10"
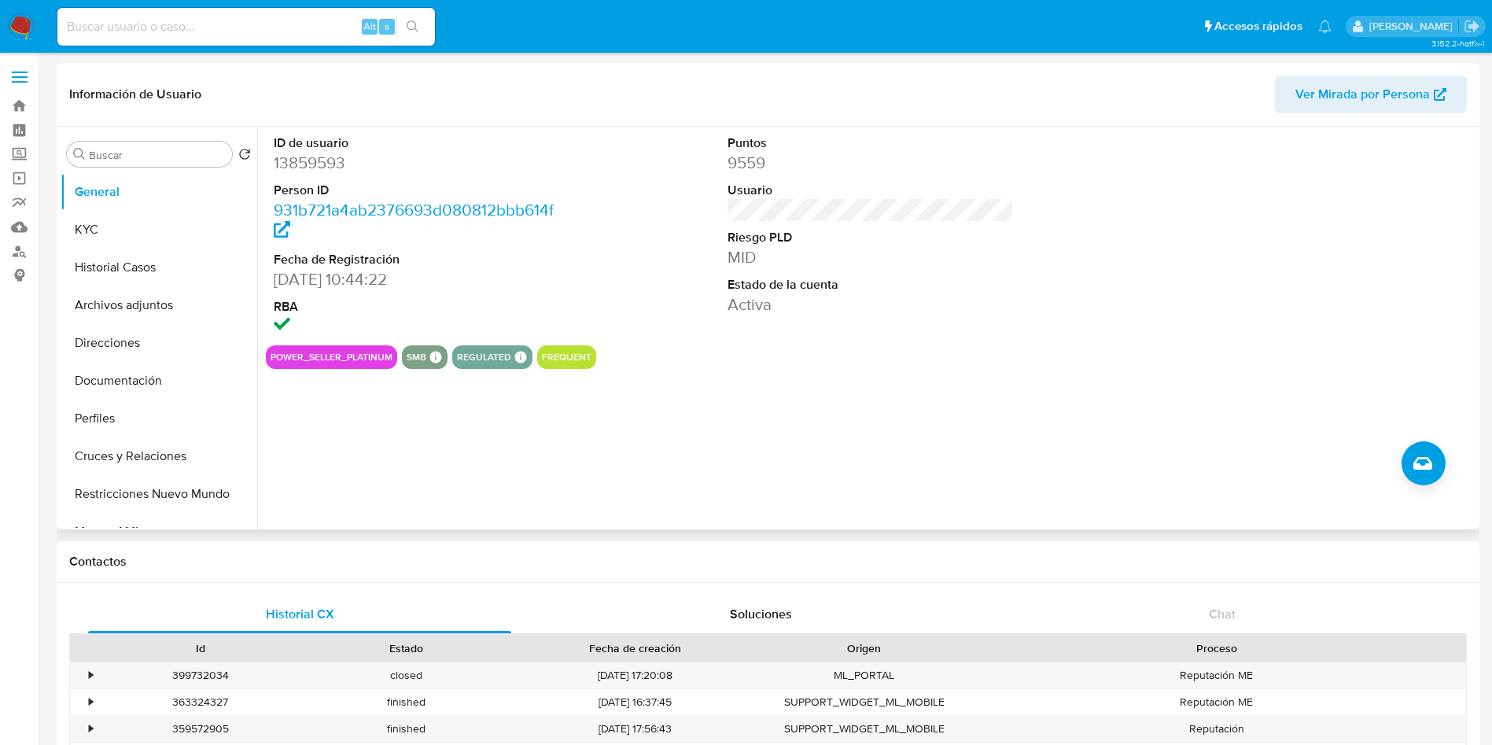
click at [283, 153] on dd "13859593" at bounding box center [417, 163] width 287 height 22
copy dd "13859593"
click at [112, 227] on button "KYC" at bounding box center [153, 230] width 184 height 38
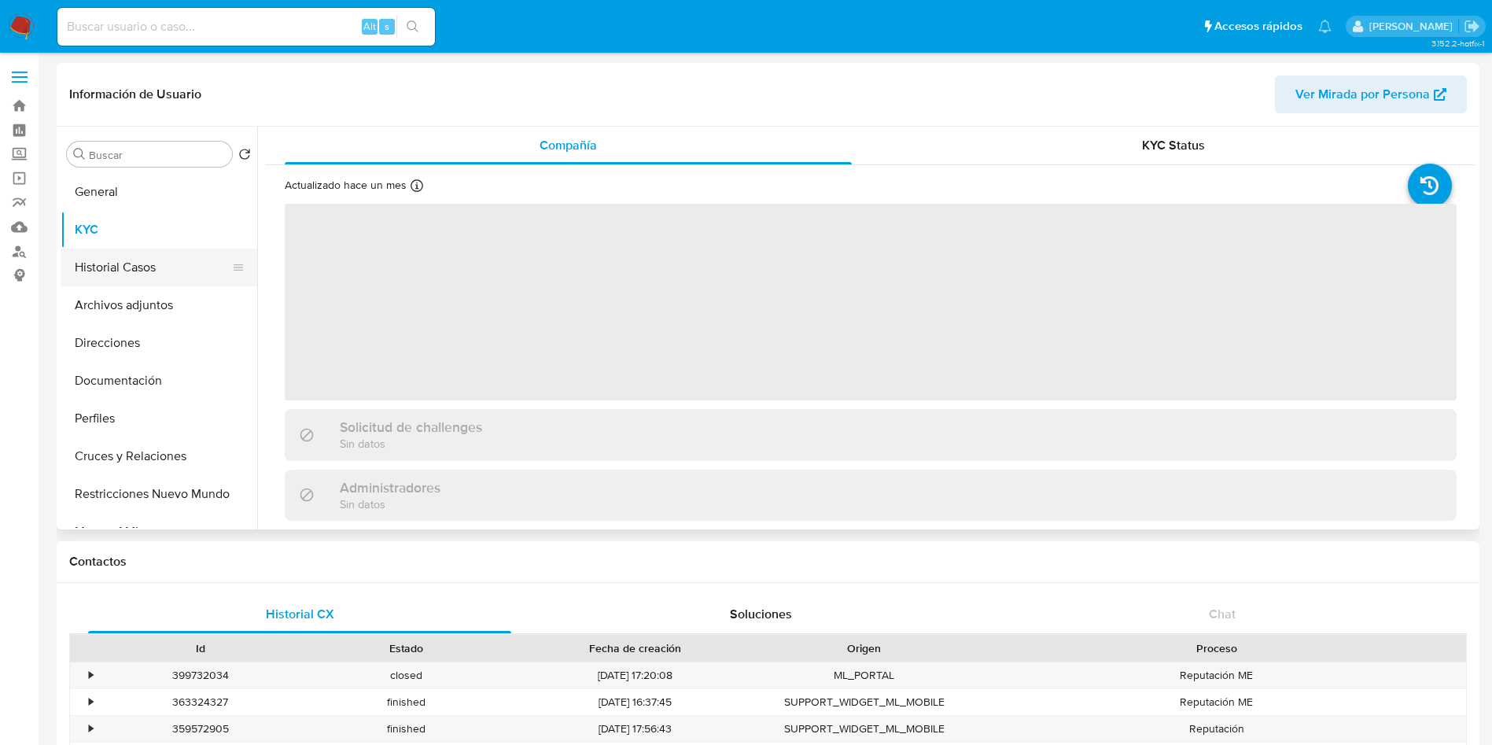
click at [122, 265] on button "Historial Casos" at bounding box center [153, 268] width 184 height 38
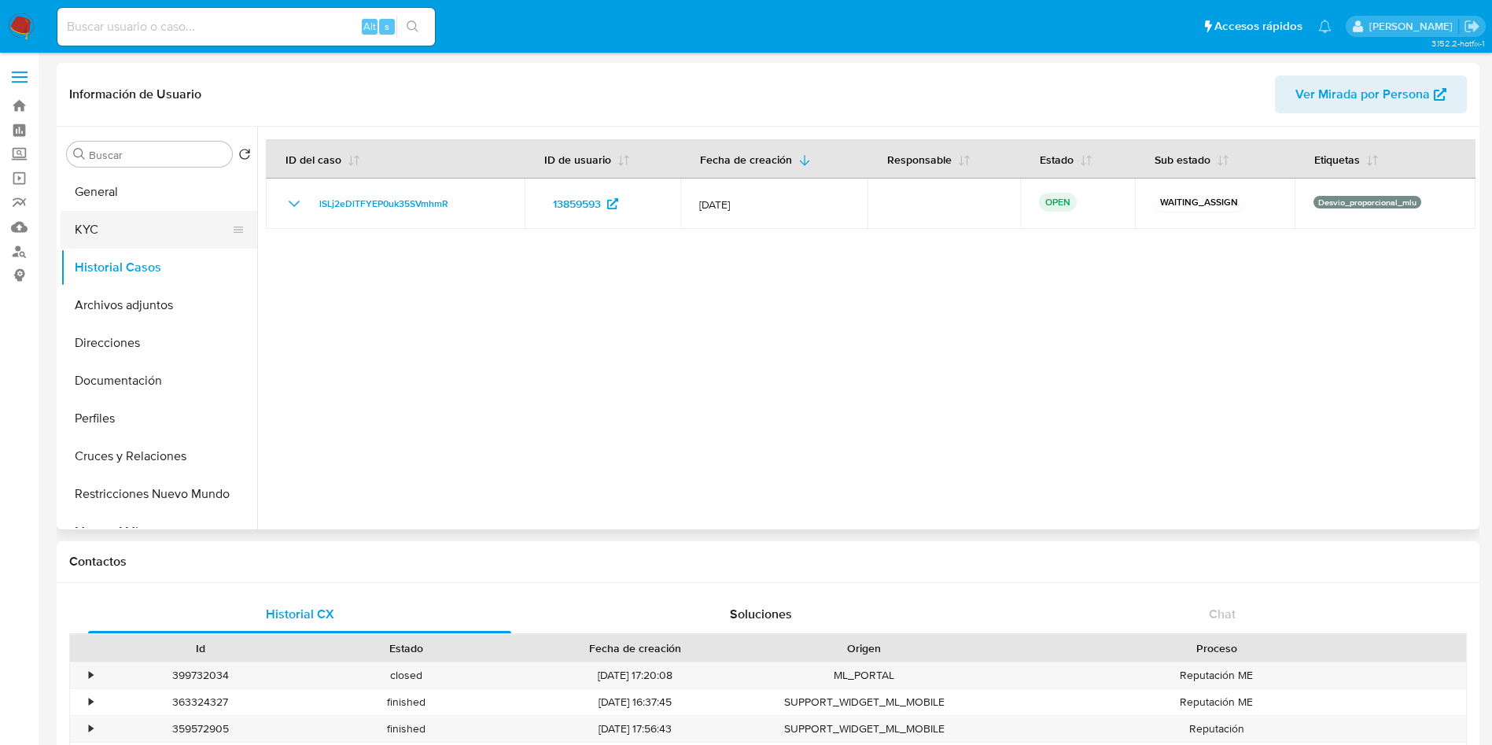
click at [96, 222] on button "KYC" at bounding box center [153, 230] width 184 height 38
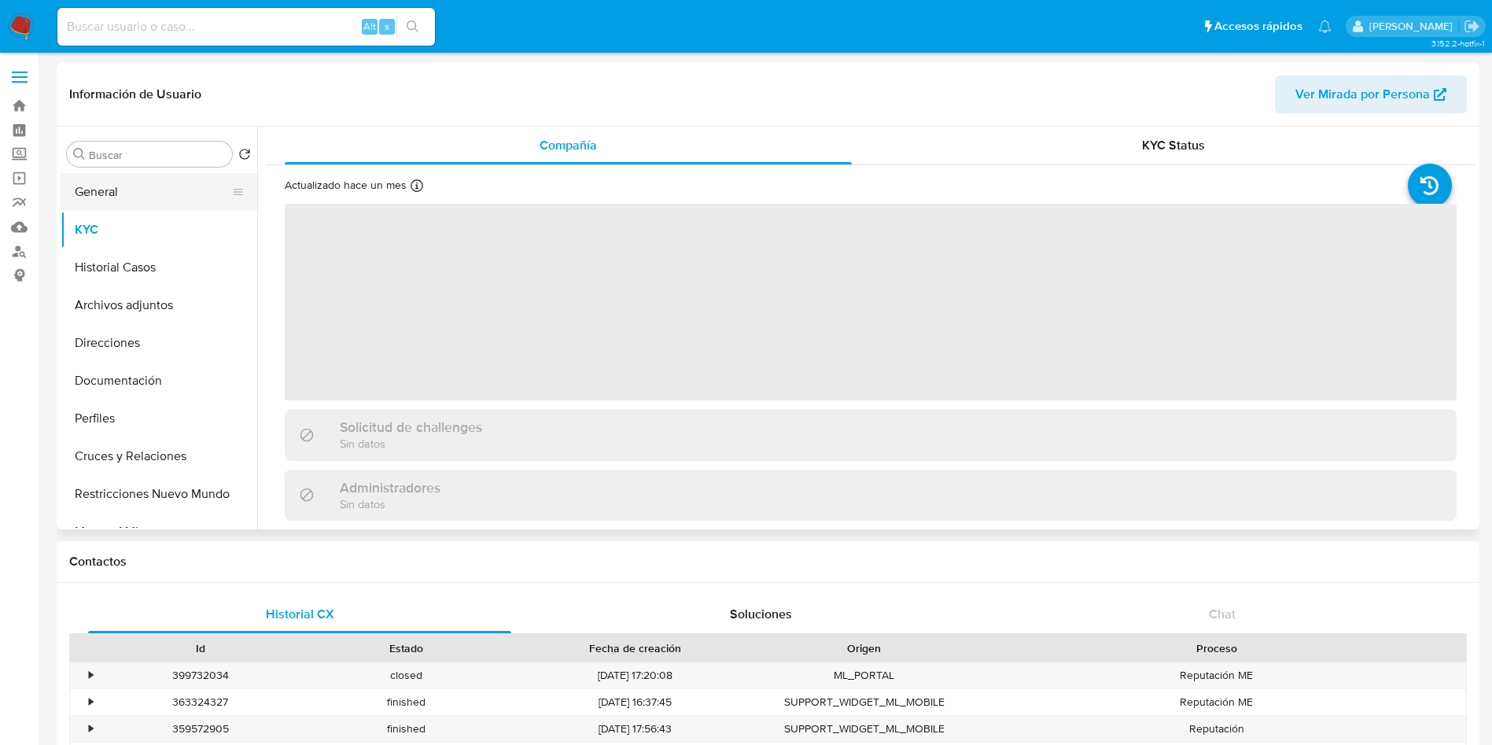
click at [97, 189] on button "General" at bounding box center [153, 192] width 184 height 38
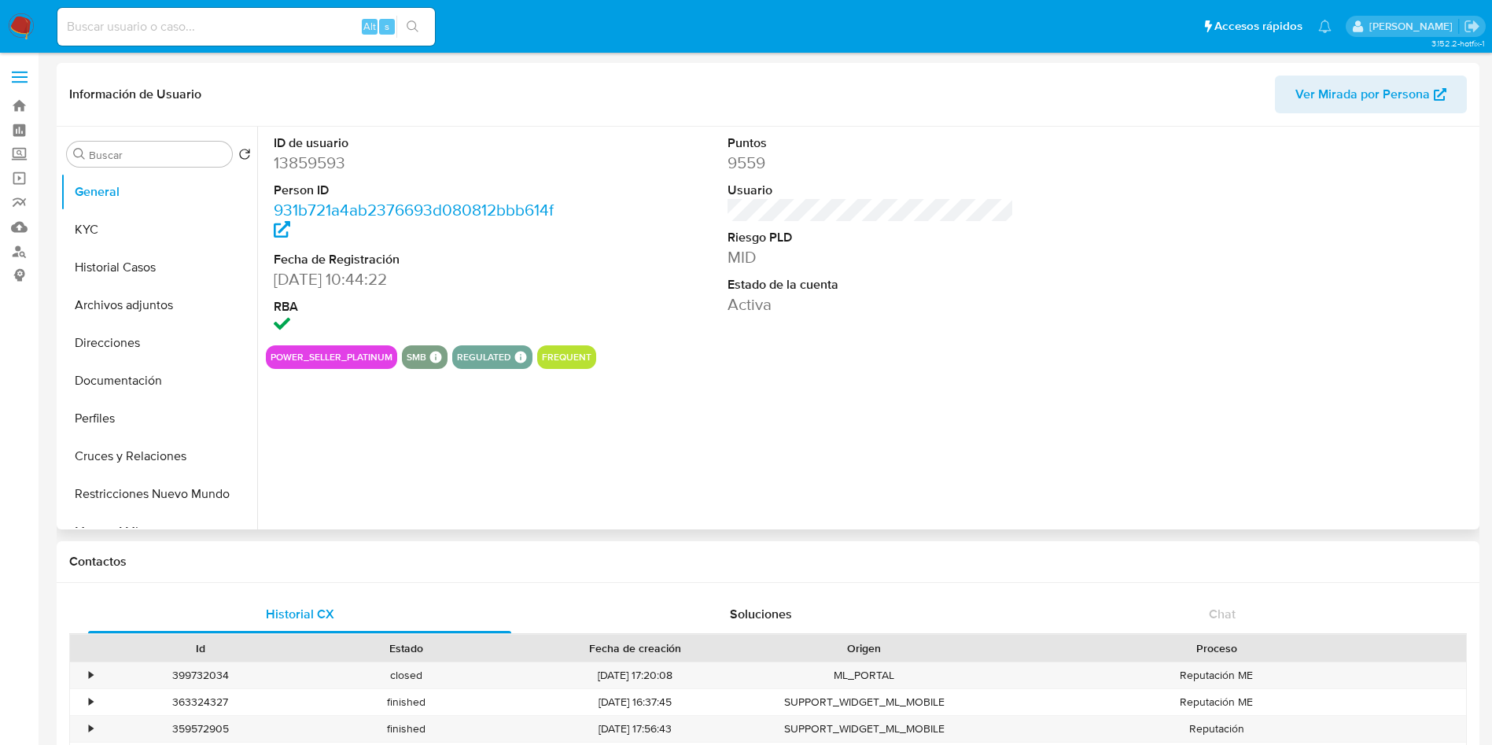
click at [304, 164] on dd "13859593" at bounding box center [417, 163] width 287 height 22
copy dd "13859593"
